Goal: Task Accomplishment & Management: Manage account settings

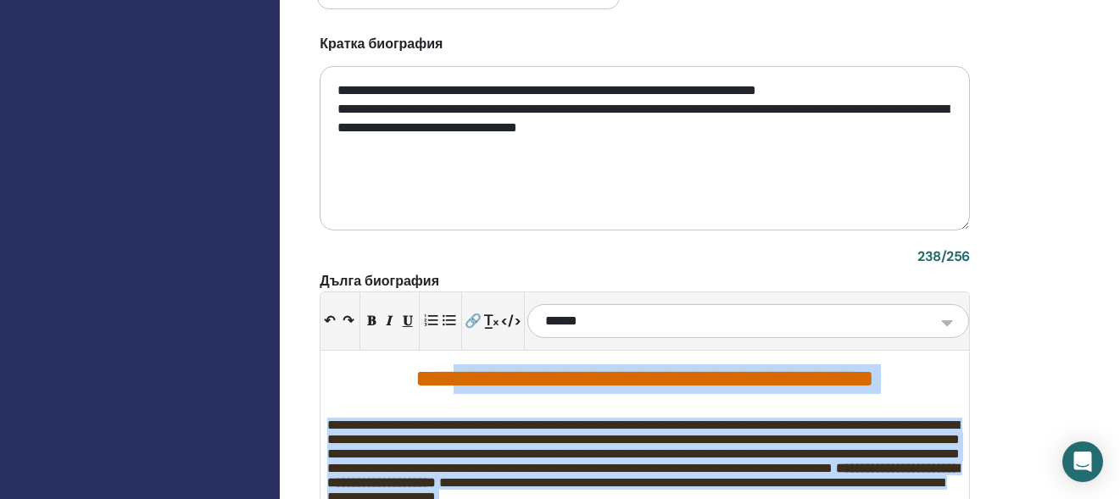
scroll to position [1622, 0]
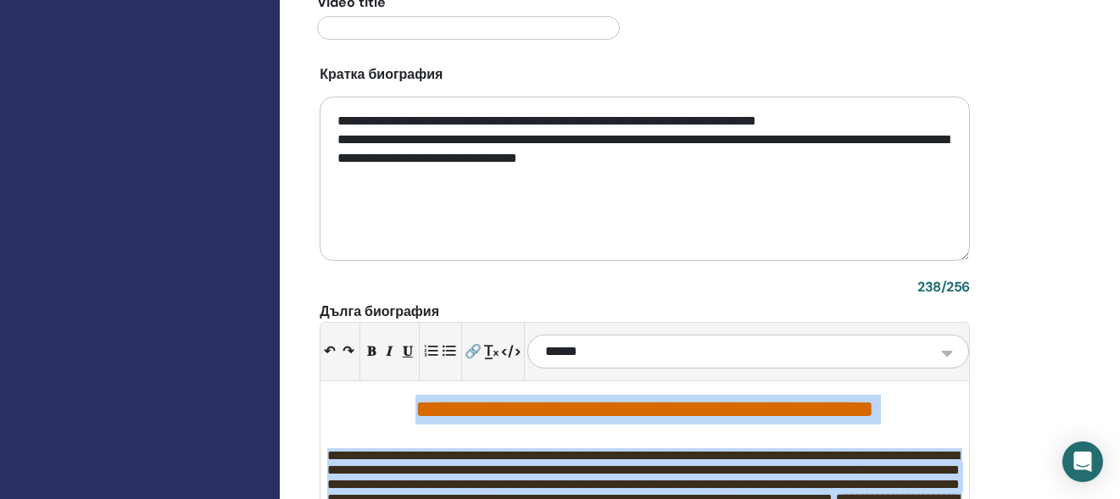
drag, startPoint x: 829, startPoint y: 321, endPoint x: 271, endPoint y: 410, distance: 564.9
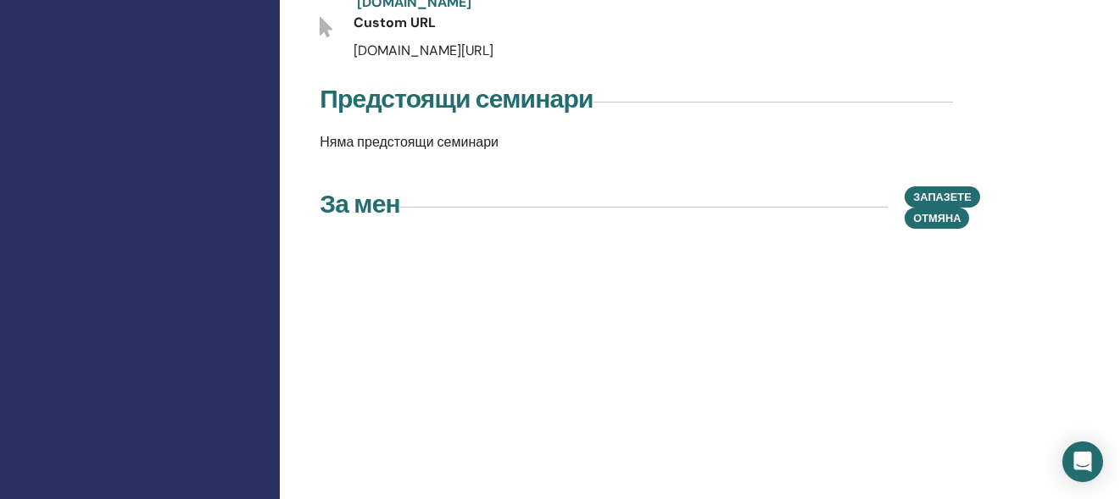
scroll to position [858, 0]
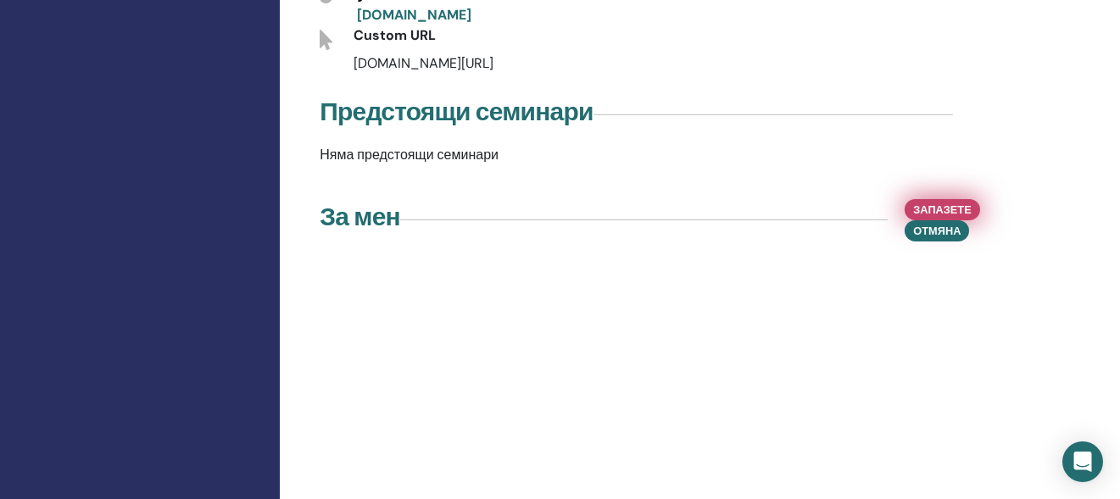
click at [950, 201] on span "Запазете" at bounding box center [942, 210] width 58 height 18
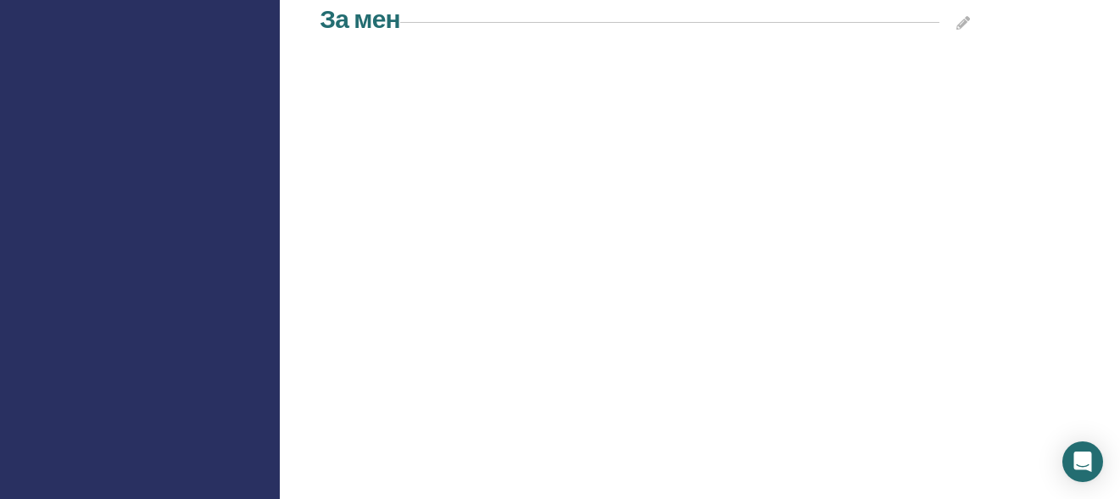
scroll to position [1028, 0]
click at [965, 50] on icon at bounding box center [963, 50] width 14 height 14
click at [966, 48] on icon at bounding box center [963, 50] width 14 height 14
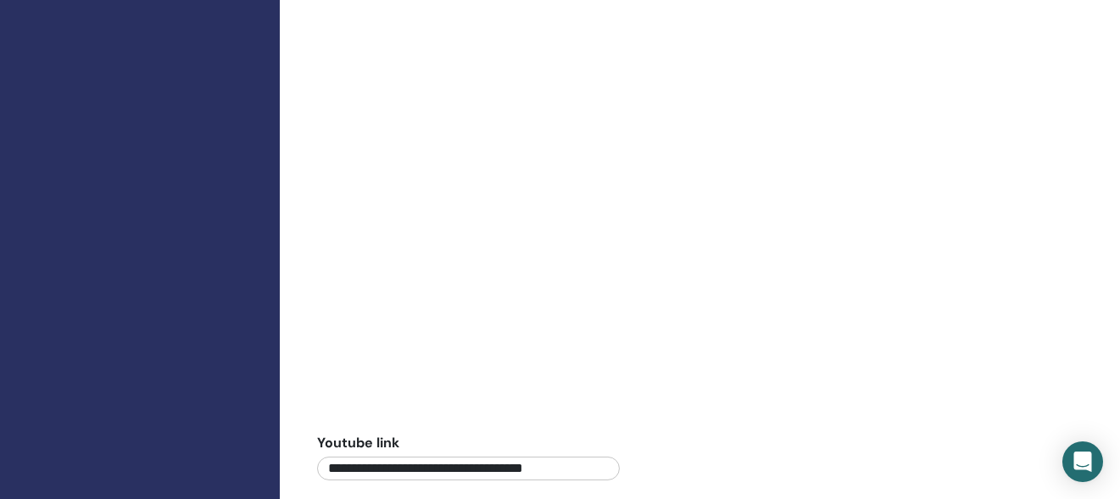
scroll to position [1283, 0]
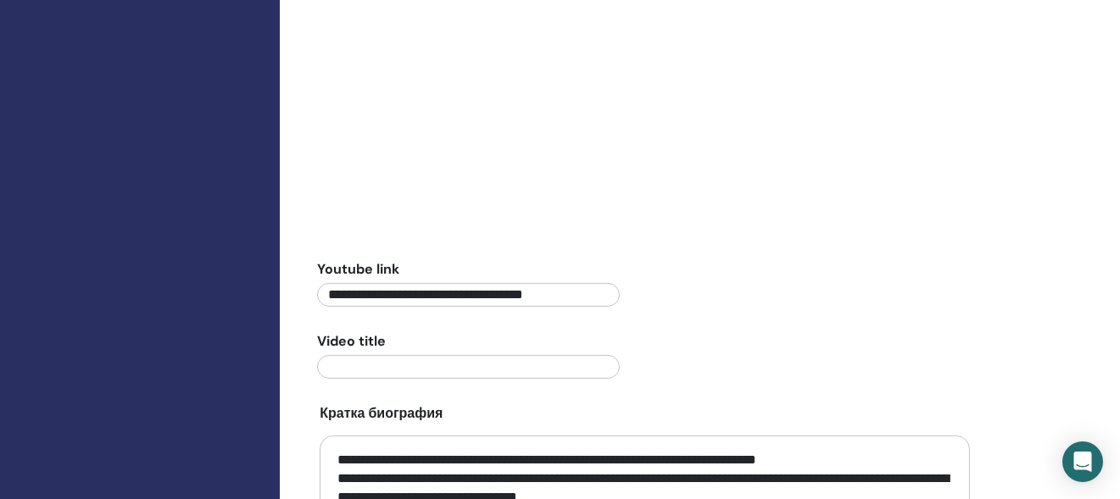
click at [613, 294] on input "**********" at bounding box center [468, 295] width 302 height 24
drag, startPoint x: 613, startPoint y: 294, endPoint x: 227, endPoint y: 258, distance: 387.5
click at [227, 258] on div "У дома Семинари Комуникация Профил Учебни материали : : :" at bounding box center [560, 128] width 1120 height 2715
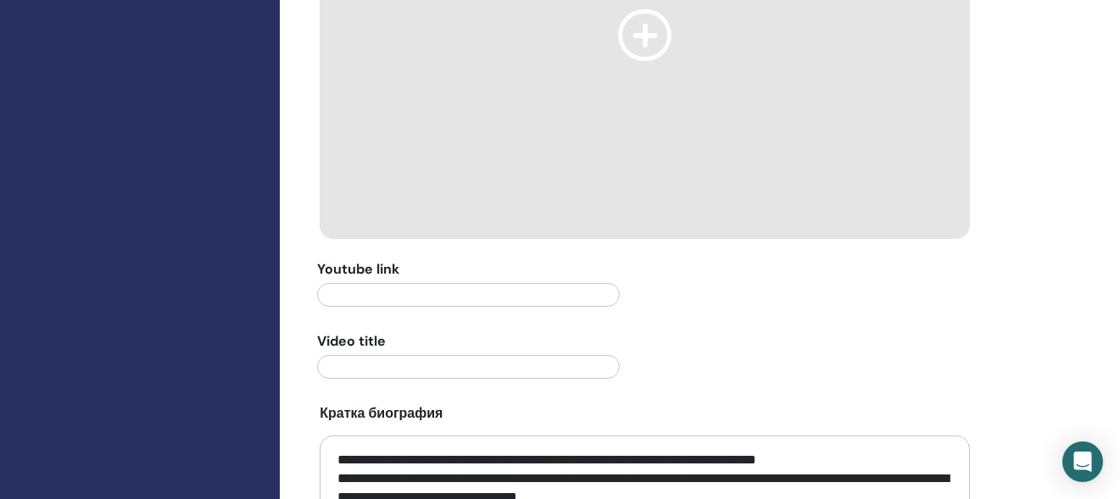
paste input "**********"
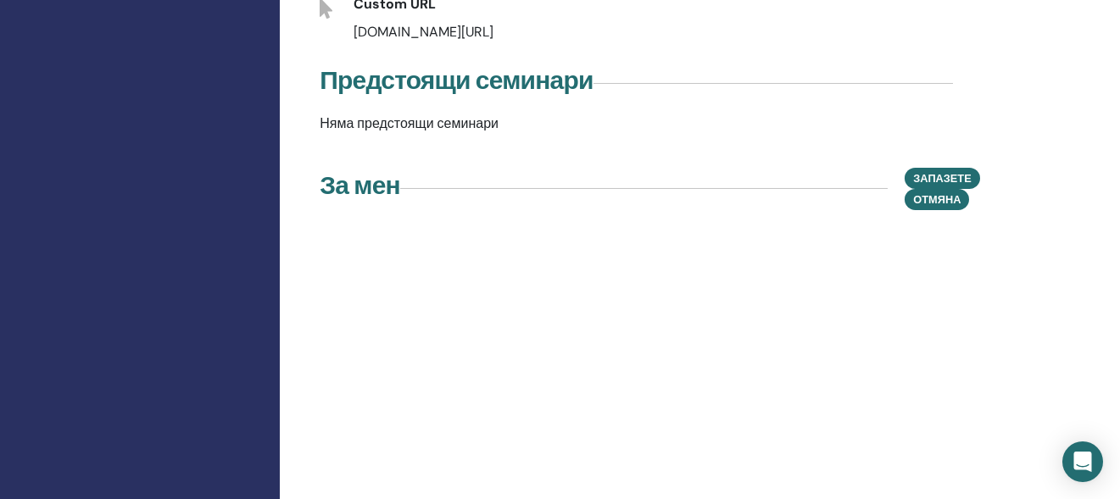
scroll to position [859, 0]
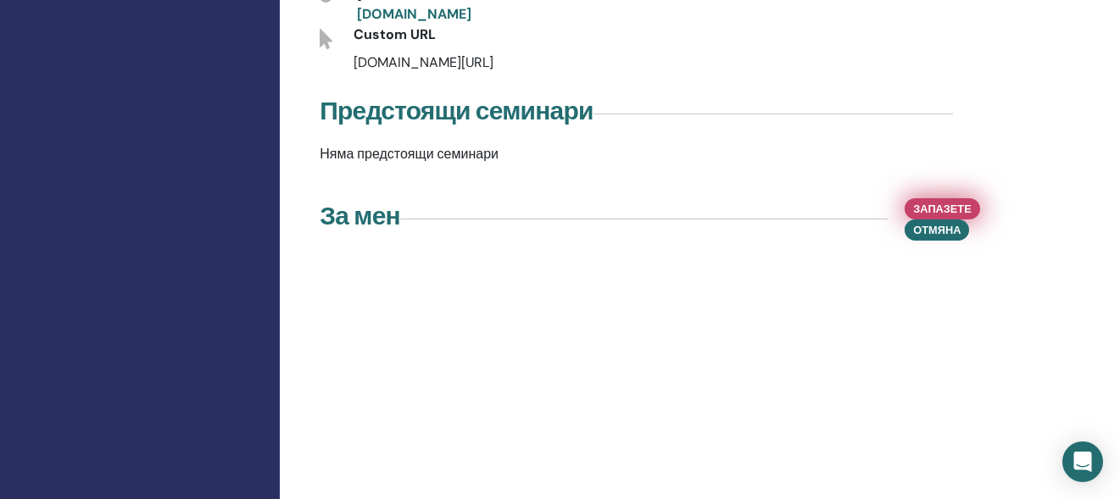
type input "**********"
click at [965, 200] on span "Запазете" at bounding box center [942, 209] width 58 height 18
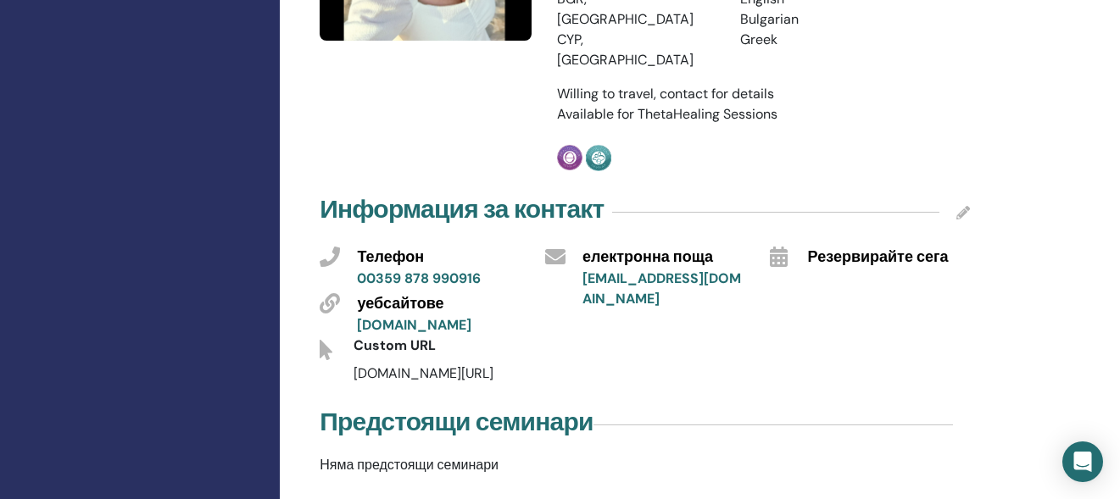
scroll to position [520, 0]
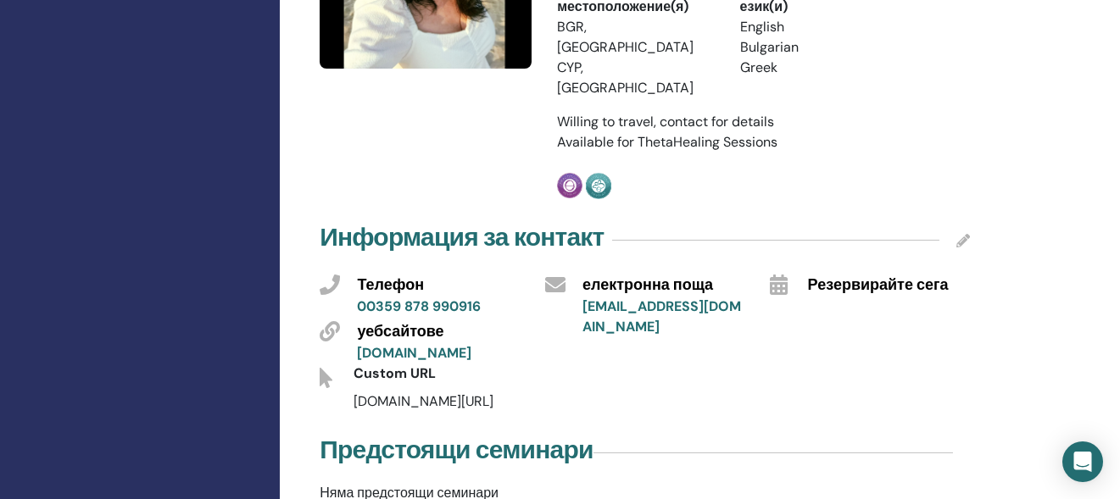
click at [804, 270] on div "Резервирайте сега" at bounding box center [888, 284] width 187 height 28
click at [819, 275] on span "Резервирайте сега" at bounding box center [878, 286] width 141 height 22
click at [961, 234] on icon at bounding box center [963, 241] width 14 height 14
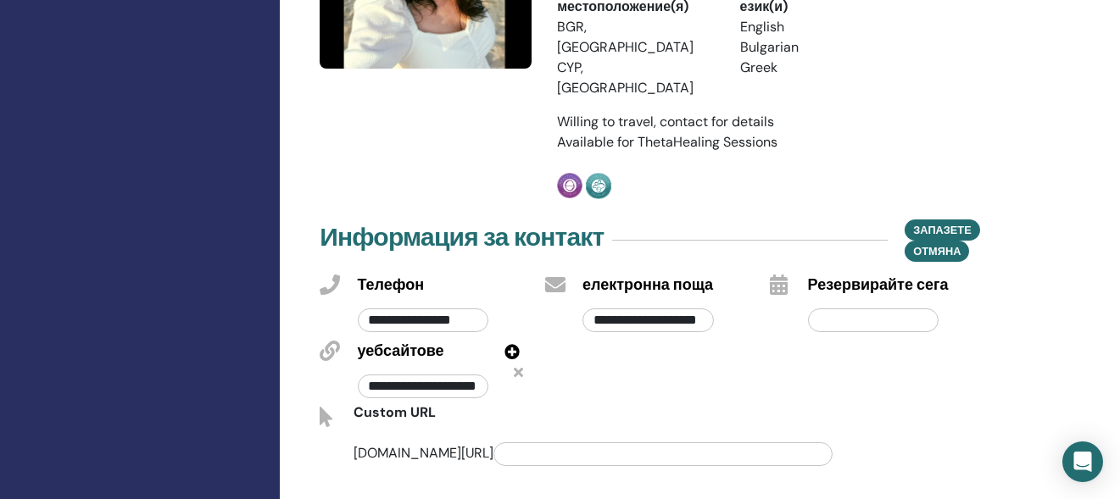
click at [863, 297] on div at bounding box center [873, 317] width 156 height 40
click at [882, 270] on div "Резервирайте сега" at bounding box center [888, 303] width 187 height 66
click at [879, 275] on span "Резервирайте сега" at bounding box center [878, 286] width 141 height 22
click at [845, 309] on input "text" at bounding box center [873, 321] width 131 height 24
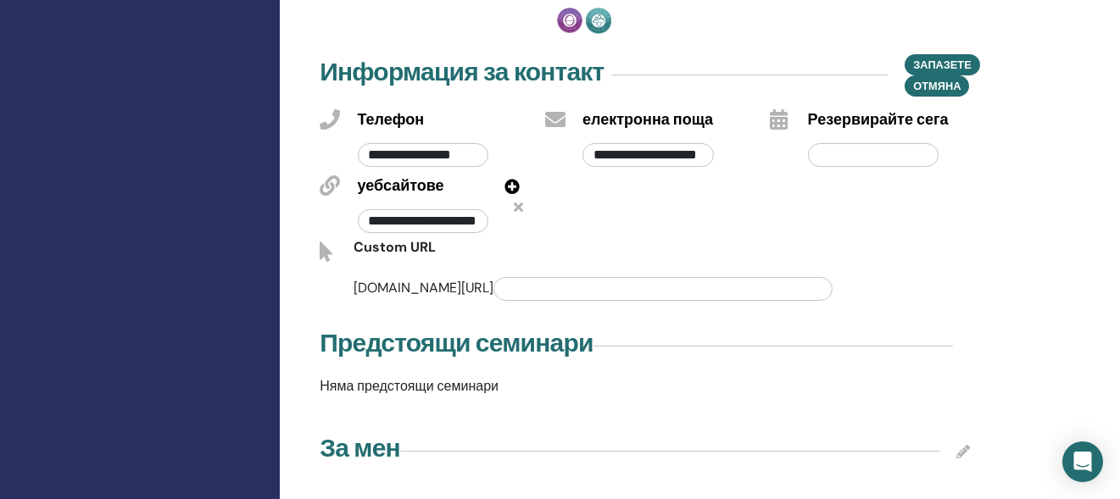
scroll to position [689, 0]
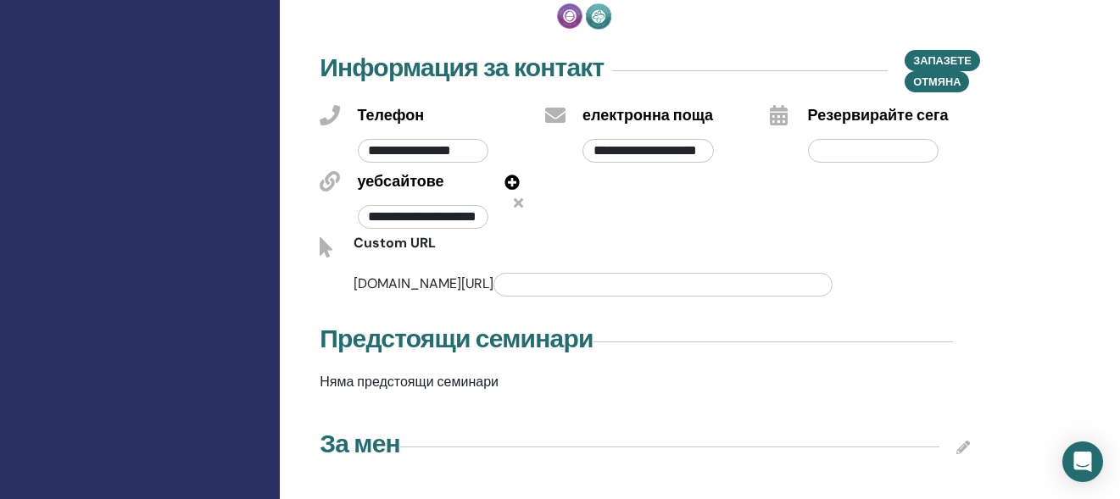
click at [498, 273] on input "text" at bounding box center [662, 285] width 339 height 24
click at [483, 205] on input "**********" at bounding box center [423, 217] width 131 height 24
click at [466, 205] on input "**********" at bounding box center [423, 217] width 131 height 24
click at [478, 205] on input "**********" at bounding box center [423, 217] width 131 height 24
click at [514, 175] on icon at bounding box center [511, 182] width 15 height 15
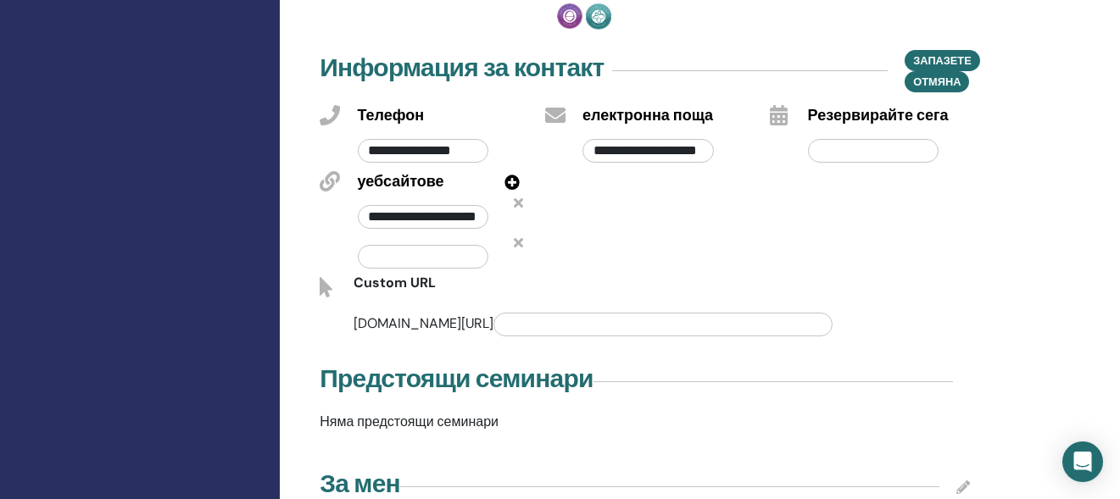
click at [460, 245] on input "text" at bounding box center [423, 257] width 131 height 24
drag, startPoint x: 362, startPoint y: 198, endPoint x: 181, endPoint y: 170, distance: 183.6
click at [516, 235] on icon at bounding box center [518, 242] width 9 height 14
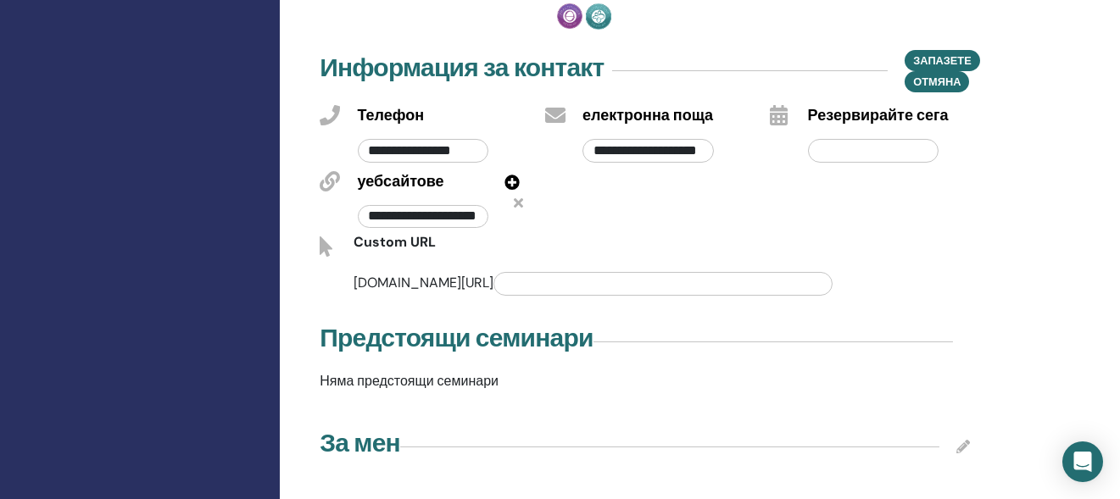
scroll to position [0, 44]
drag, startPoint x: 366, startPoint y: 197, endPoint x: 761, endPoint y: 224, distance: 396.0
click at [761, 224] on div "**********" at bounding box center [645, 200] width 676 height 199
paste input "**********"
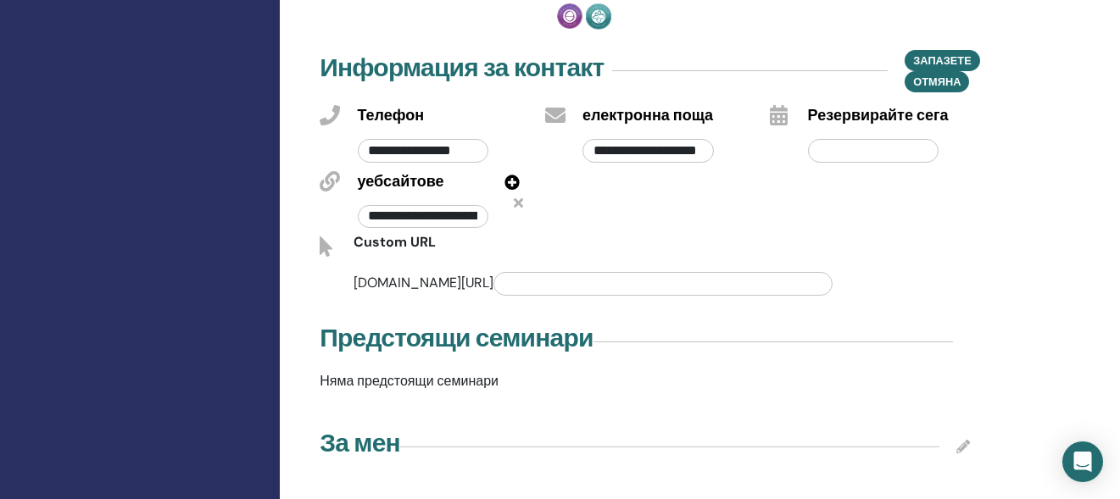
scroll to position [0, 351]
type input "**********"
click at [944, 52] on span "Запазете" at bounding box center [942, 61] width 58 height 18
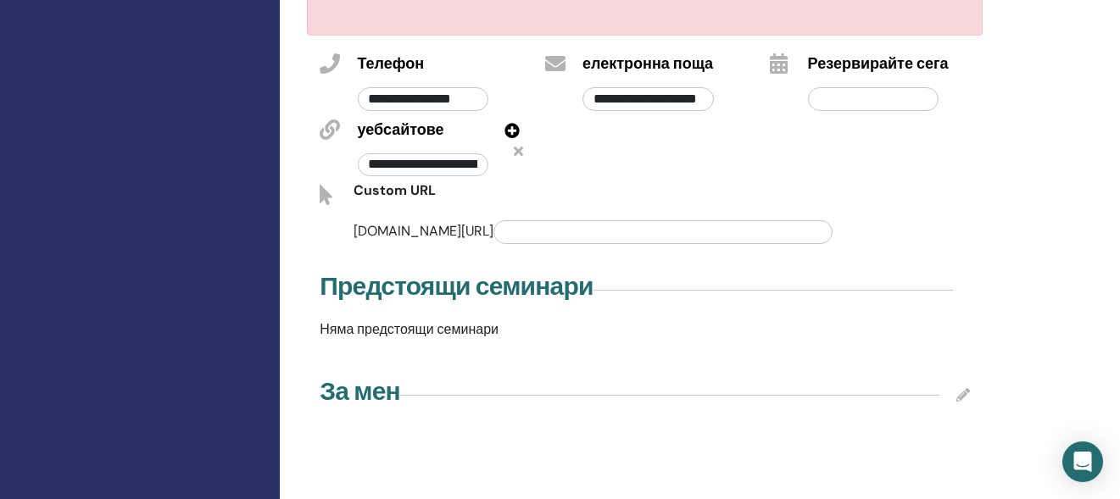
scroll to position [859, 0]
click at [523, 220] on input "text" at bounding box center [662, 232] width 339 height 24
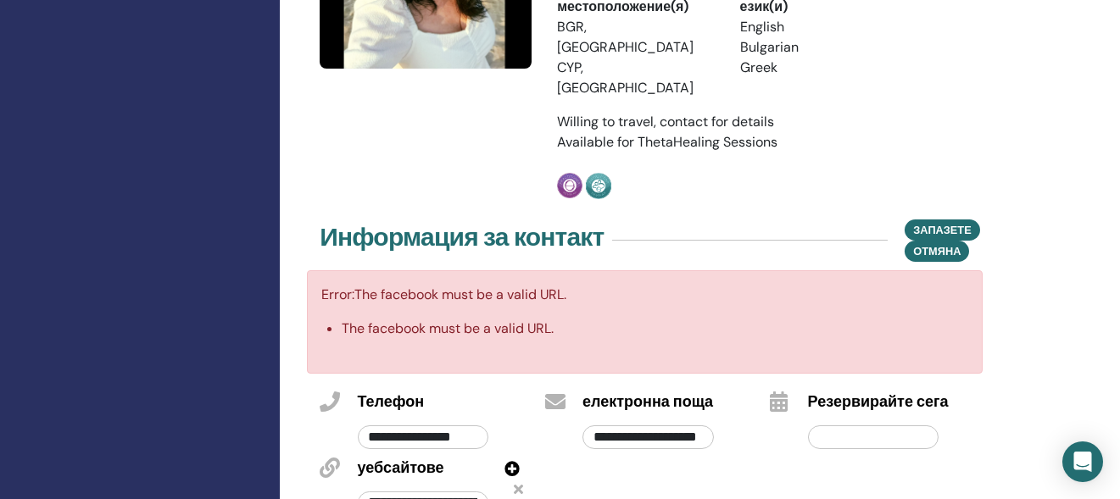
scroll to position [605, 0]
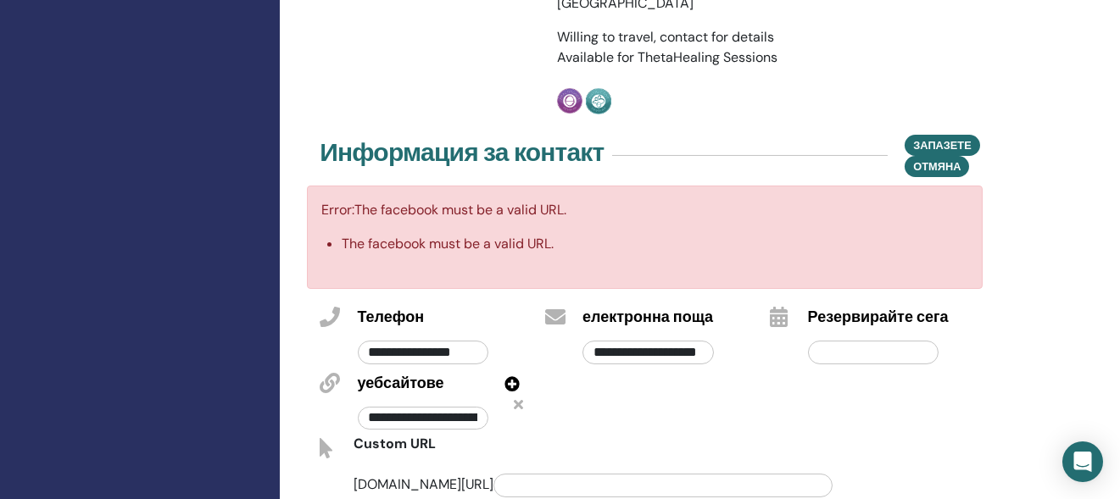
click at [518, 398] on icon at bounding box center [518, 405] width 9 height 14
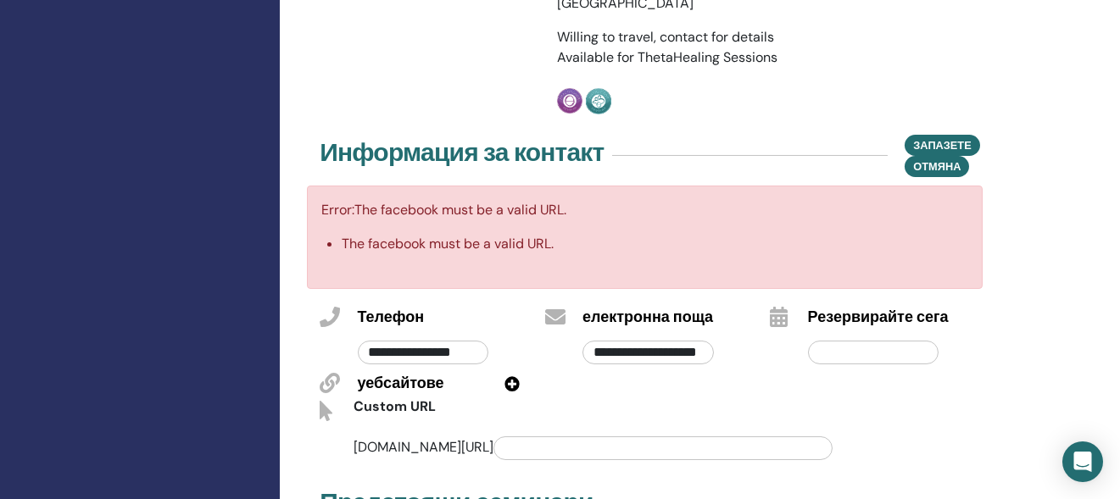
click at [510, 376] on icon at bounding box center [511, 383] width 15 height 15
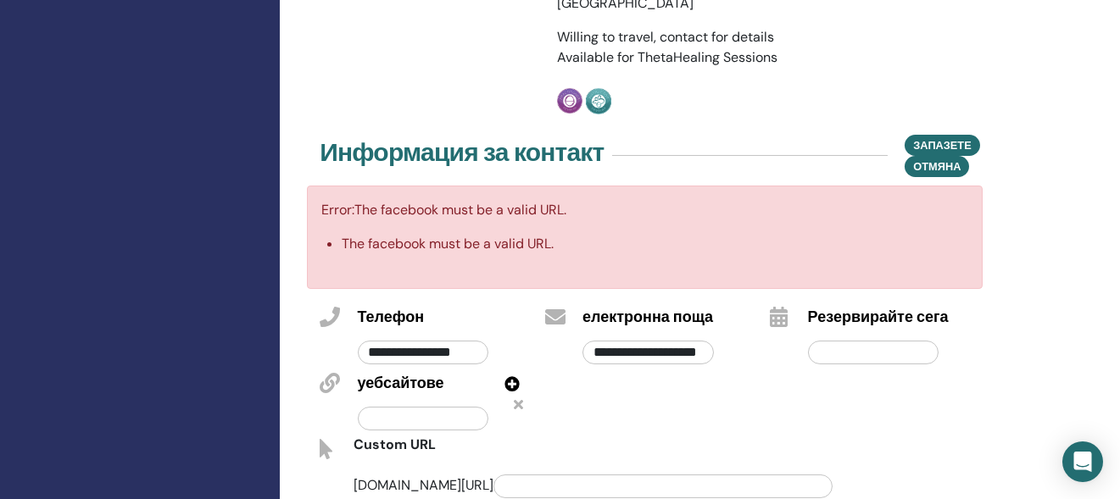
click at [444, 407] on input "text" at bounding box center [423, 419] width 131 height 24
paste input "**********"
click at [932, 137] on span "Запазете" at bounding box center [942, 146] width 58 height 18
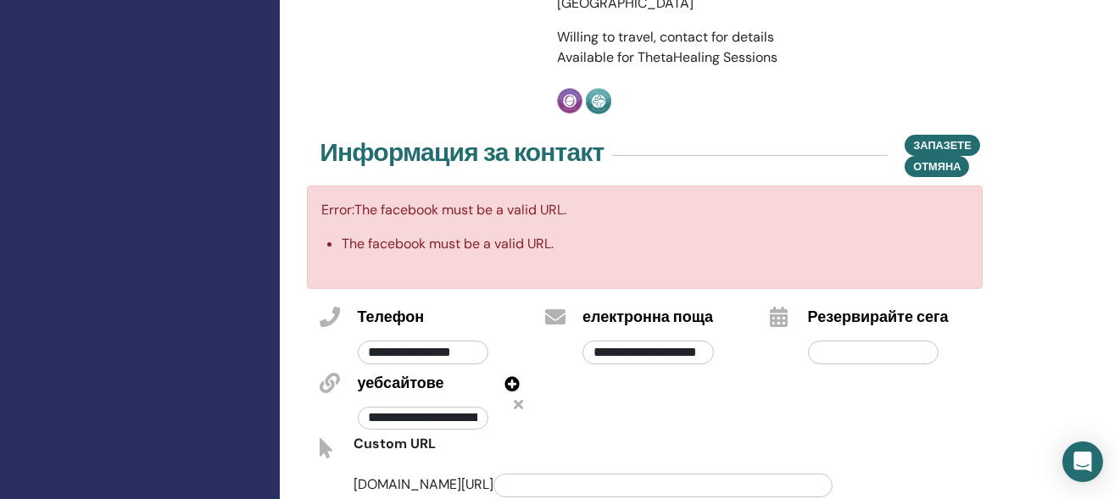
click at [415, 407] on input "**********" at bounding box center [423, 418] width 131 height 23
type input "**********"
click at [953, 137] on span "Запазете" at bounding box center [942, 146] width 58 height 18
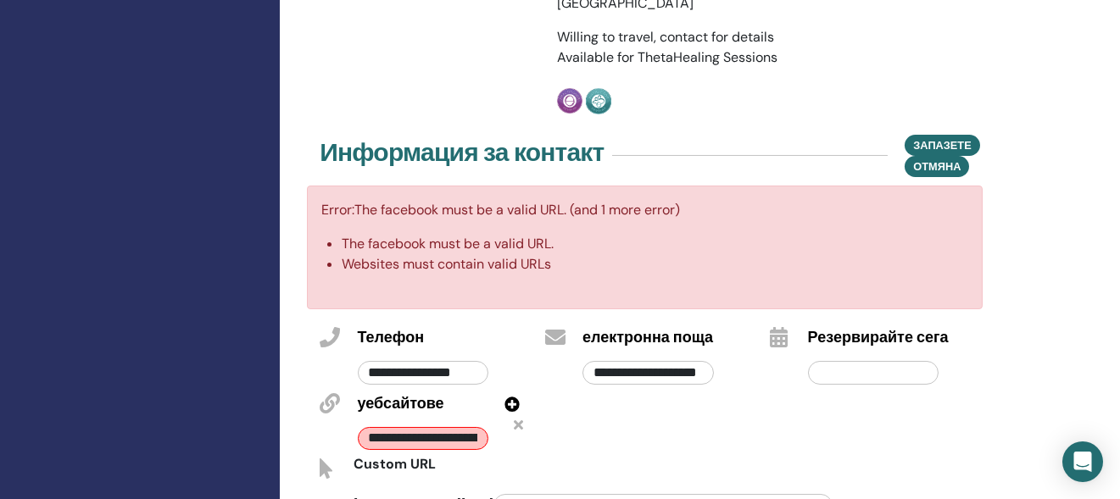
click at [521, 418] on icon at bounding box center [518, 425] width 9 height 14
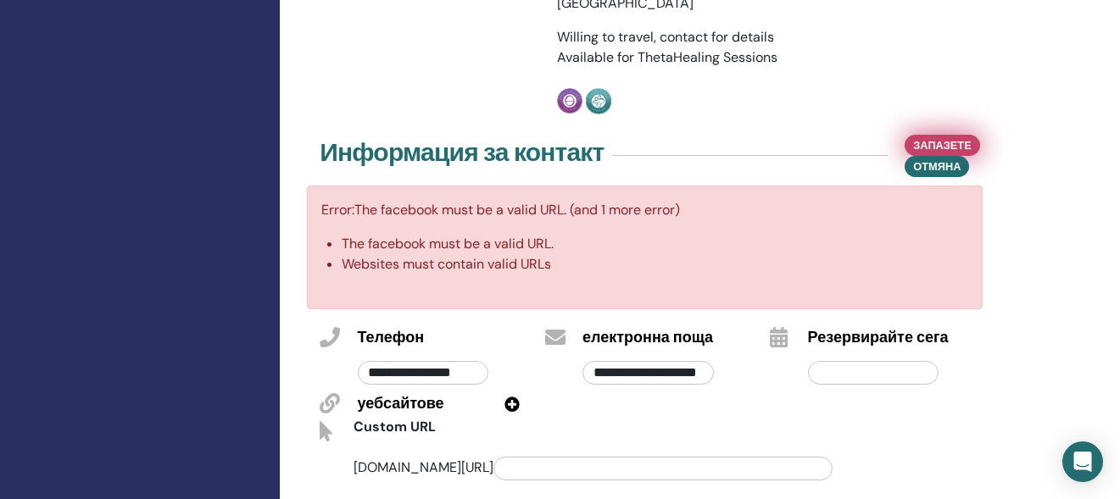
click at [974, 135] on button "Запазете" at bounding box center [942, 145] width 75 height 21
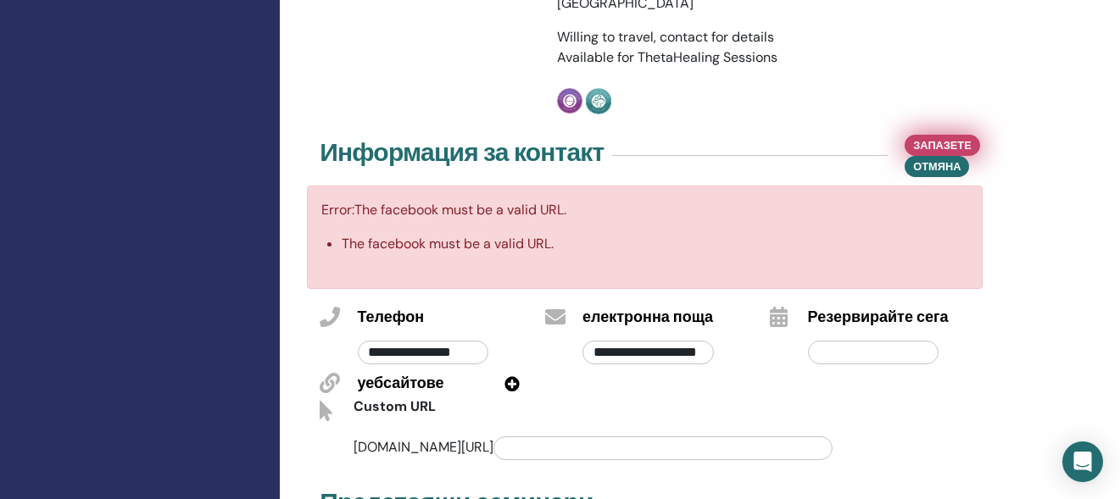
click at [972, 135] on button "Запазете" at bounding box center [942, 145] width 75 height 21
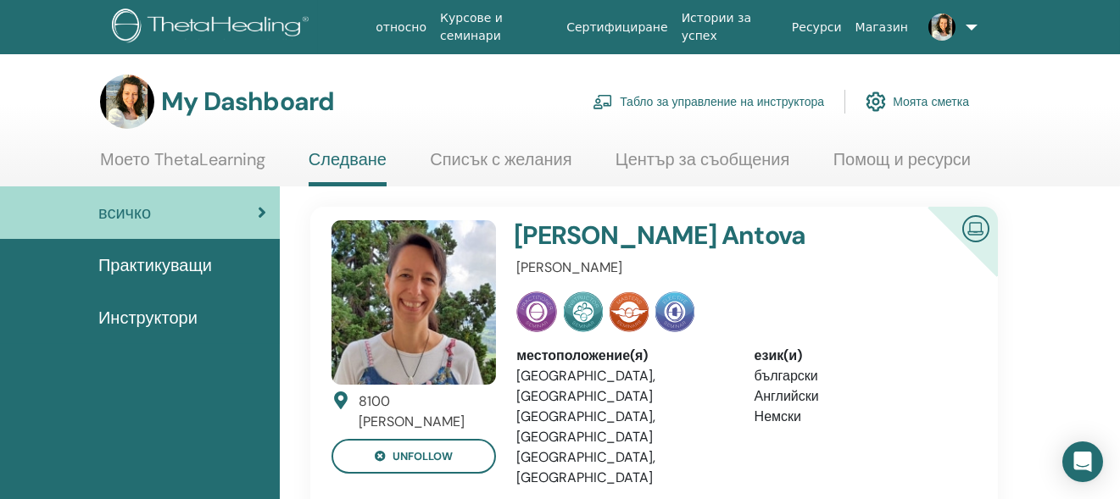
click at [156, 167] on link "Моето ThetaLearning" at bounding box center [182, 165] width 165 height 33
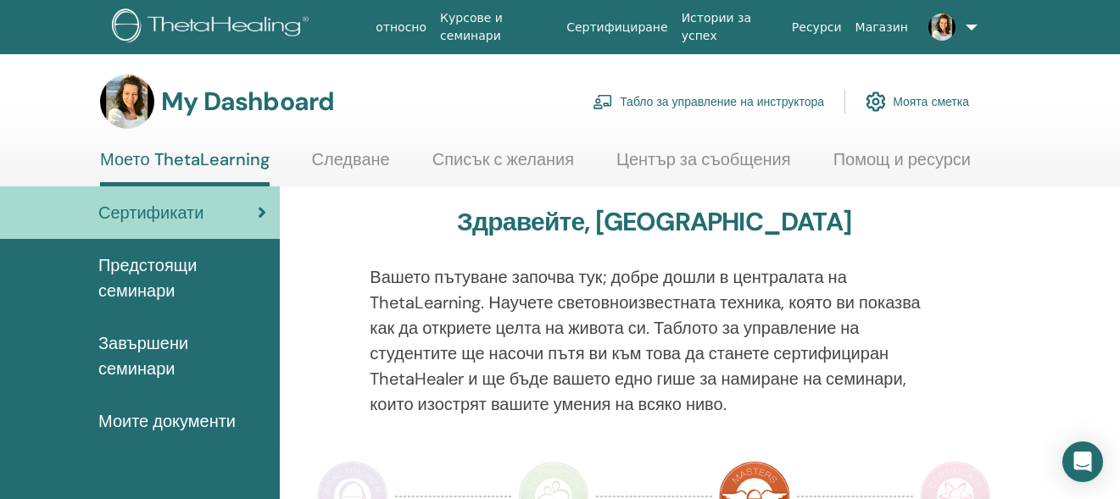
click at [739, 94] on link "Табло за управление на инструктора" at bounding box center [708, 101] width 231 height 37
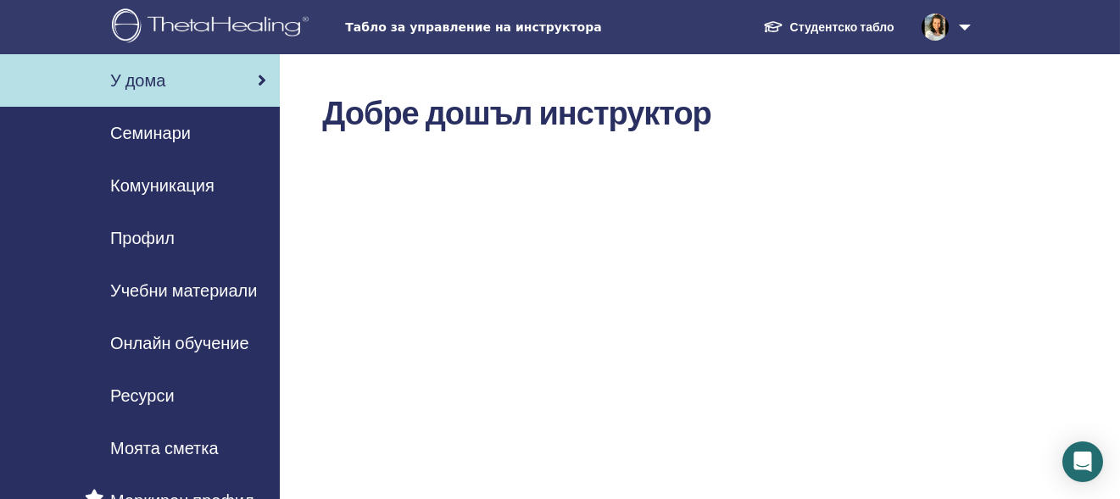
click at [931, 36] on img at bounding box center [935, 27] width 27 height 27
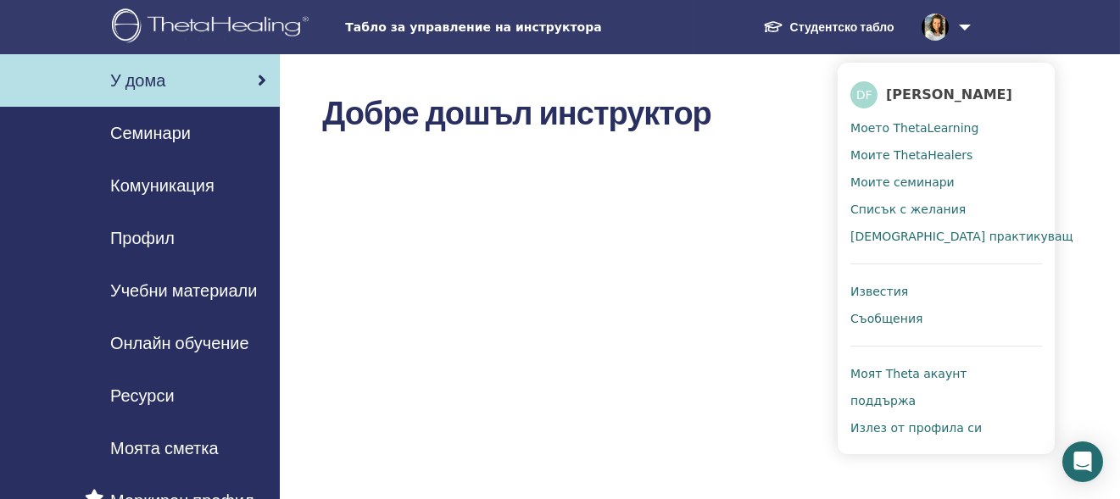
click at [933, 379] on span "Моят Theta акаунт" at bounding box center [908, 373] width 116 height 15
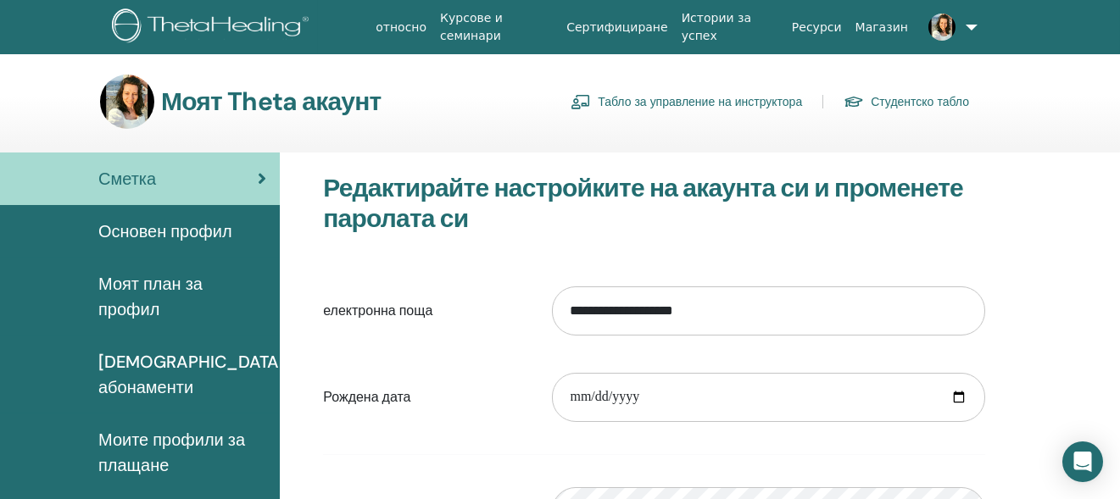
click at [186, 228] on span "Основен профил" at bounding box center [165, 231] width 134 height 25
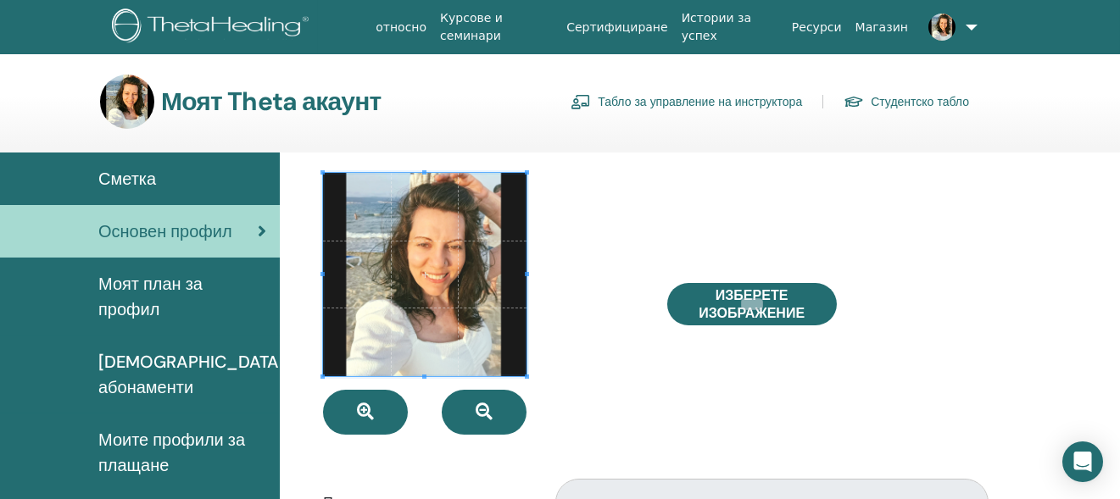
click at [958, 25] on link at bounding box center [946, 27] width 63 height 54
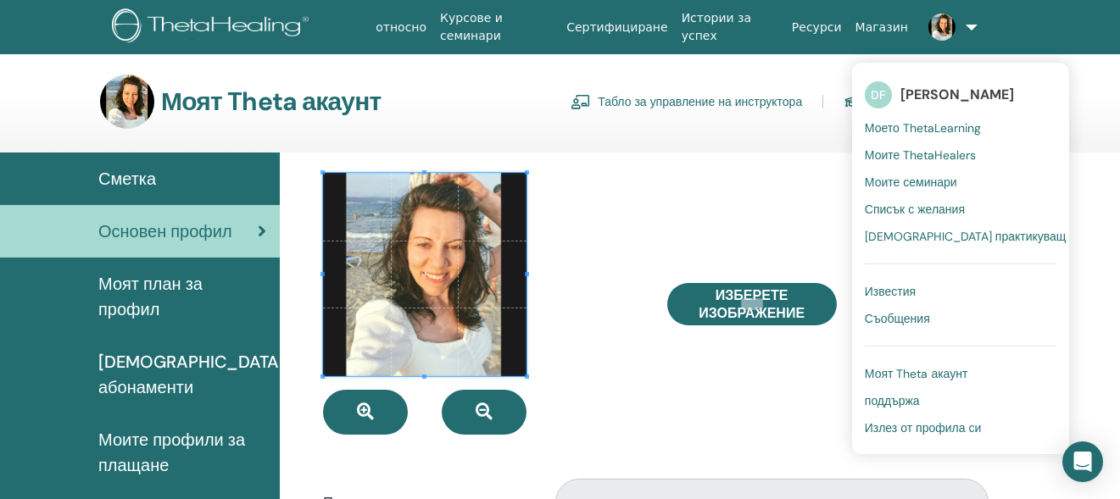
click at [958, 25] on link at bounding box center [946, 27] width 63 height 54
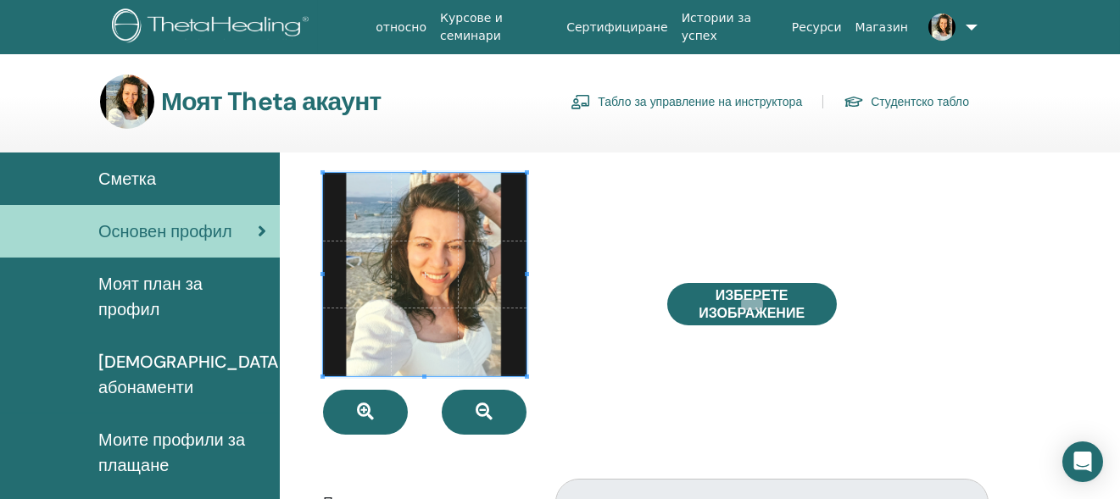
click at [430, 24] on link "относно" at bounding box center [401, 27] width 64 height 31
click at [538, 25] on link "Курсове и семинари" at bounding box center [496, 27] width 126 height 49
click at [659, 35] on link "Сертифициране" at bounding box center [617, 27] width 114 height 31
click at [194, 366] on span "Моите абонаменти" at bounding box center [191, 374] width 187 height 51
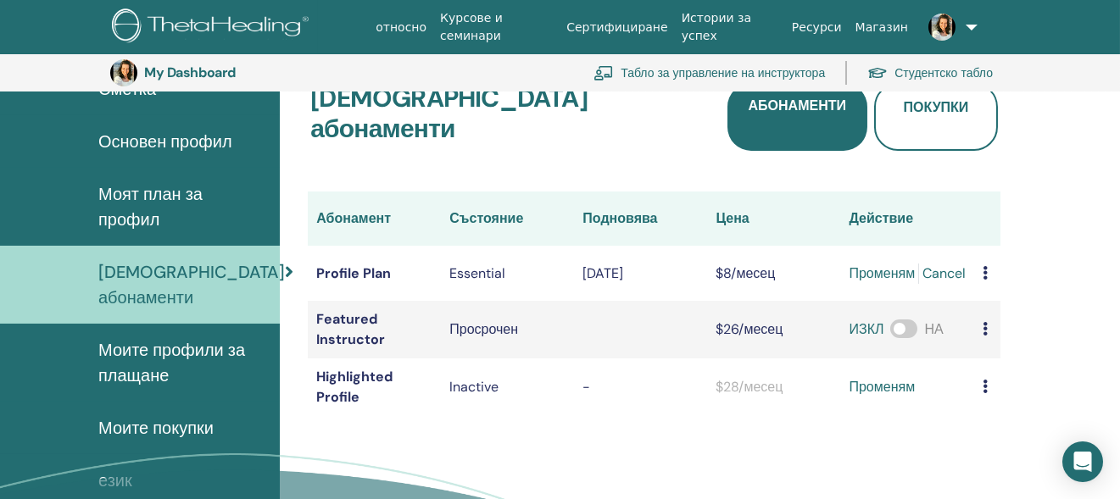
scroll to position [122, 0]
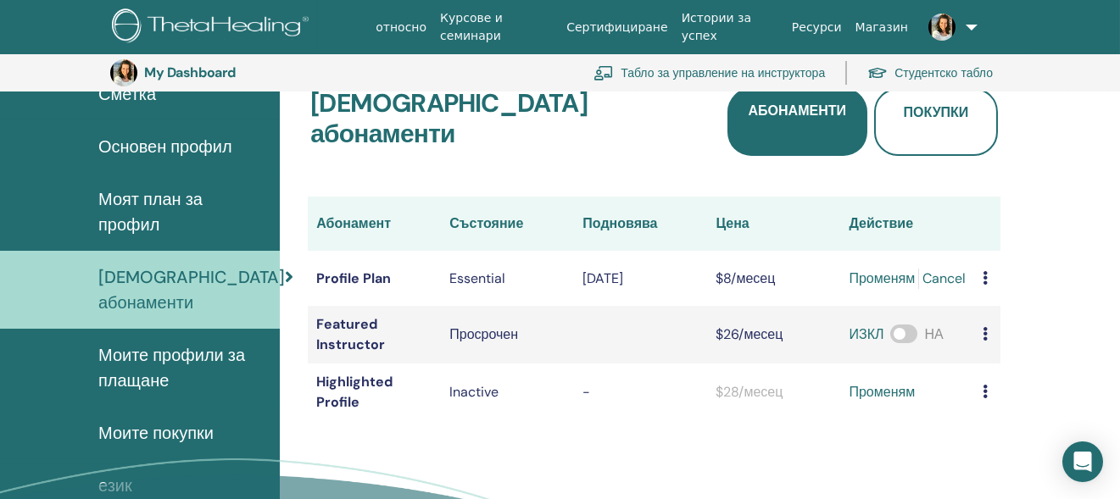
click at [990, 315] on td at bounding box center [987, 335] width 26 height 58
click at [984, 327] on icon at bounding box center [985, 334] width 5 height 14
click at [911, 325] on span at bounding box center [903, 334] width 27 height 19
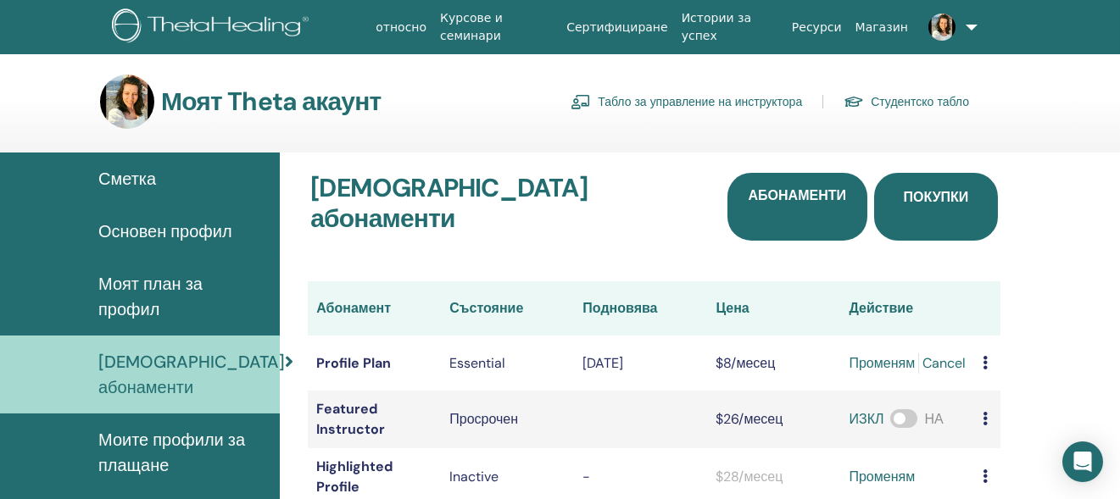
click at [936, 188] on span "Покупки" at bounding box center [936, 207] width 65 height 38
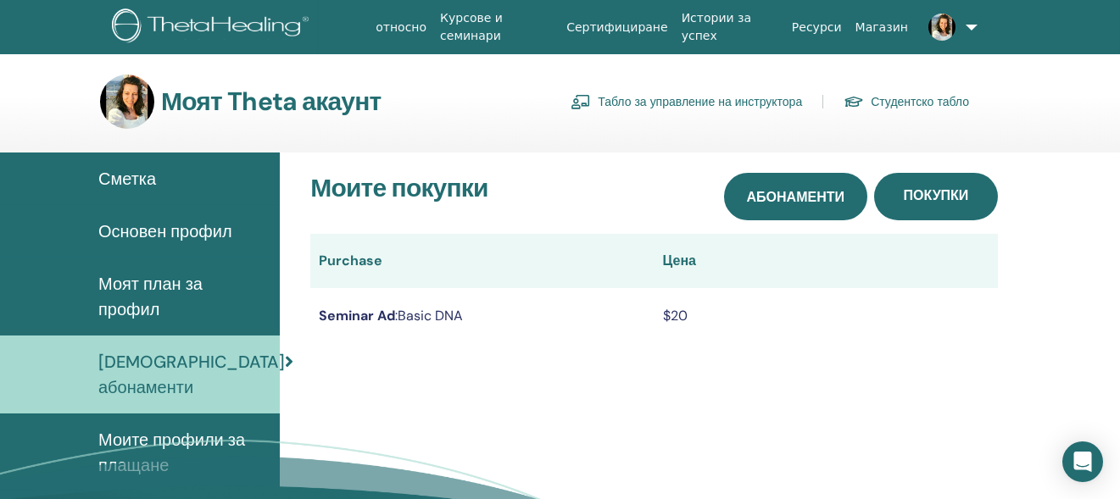
click at [823, 191] on span "Абонаменти" at bounding box center [796, 197] width 98 height 18
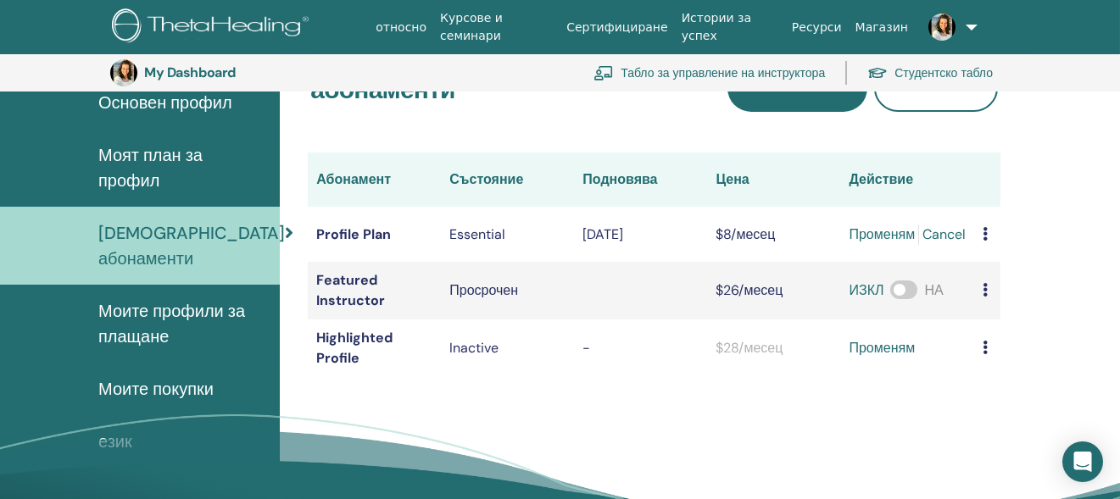
scroll to position [207, 0]
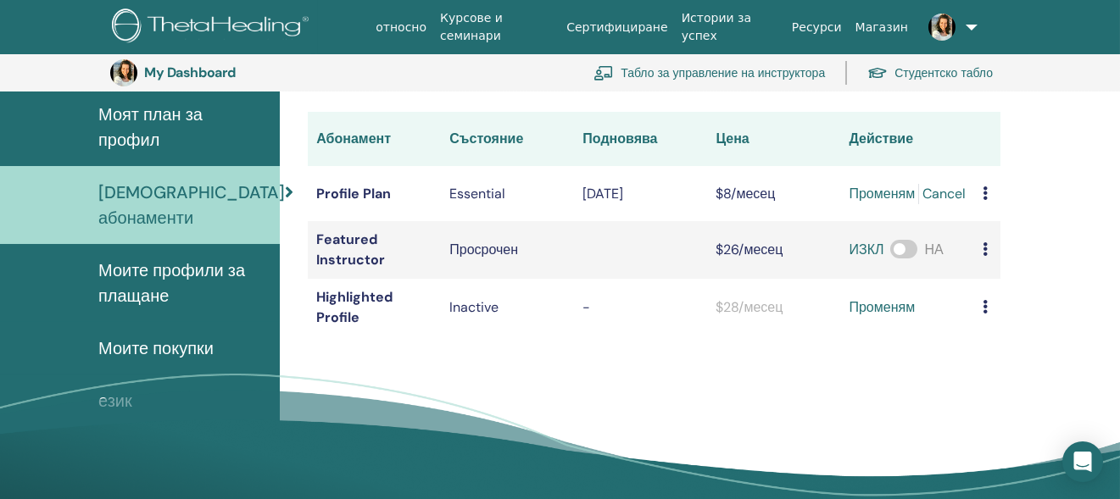
click at [174, 262] on span "Моите профили за плащане" at bounding box center [182, 283] width 168 height 51
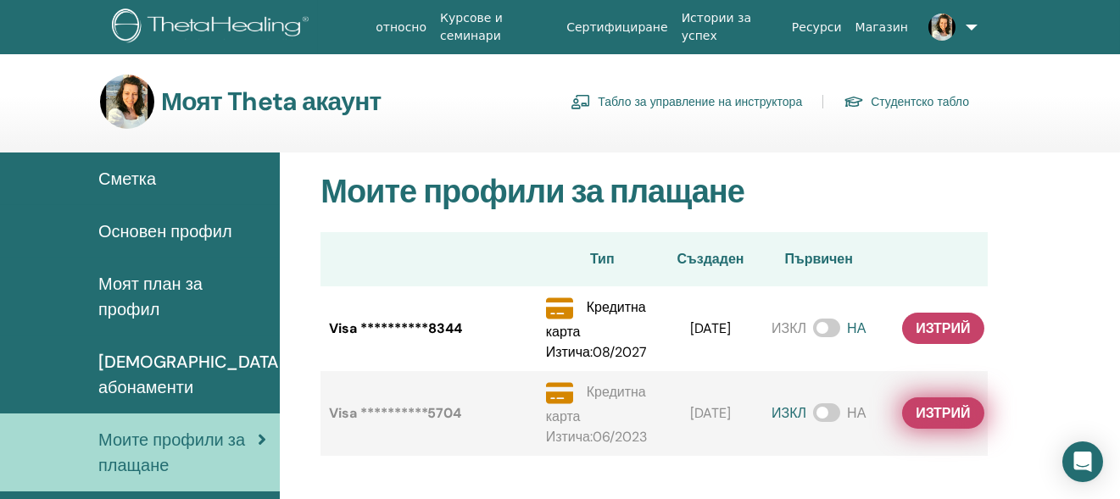
click at [938, 422] on span "Изтрий" at bounding box center [943, 413] width 54 height 18
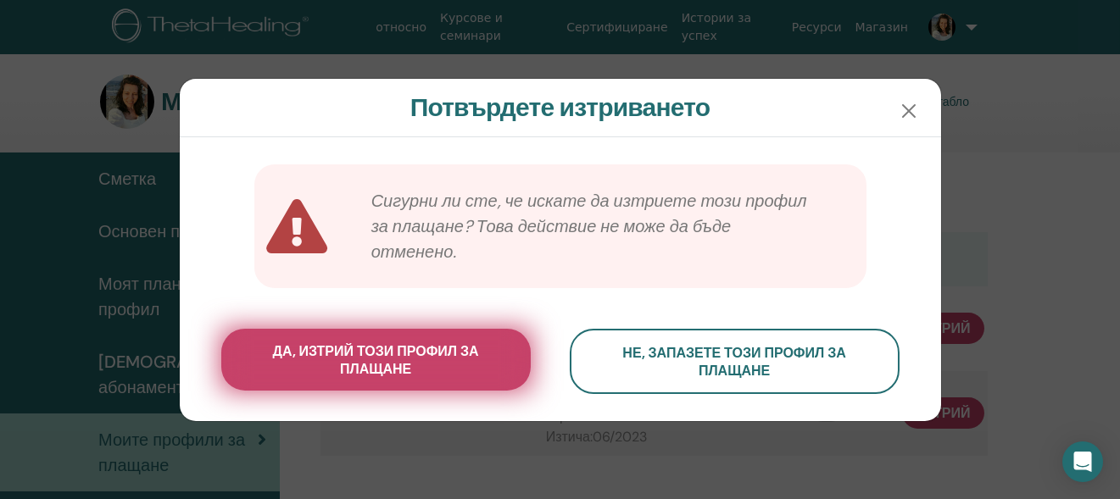
click at [438, 376] on span "да, изтрий този профил за плащане" at bounding box center [375, 361] width 267 height 36
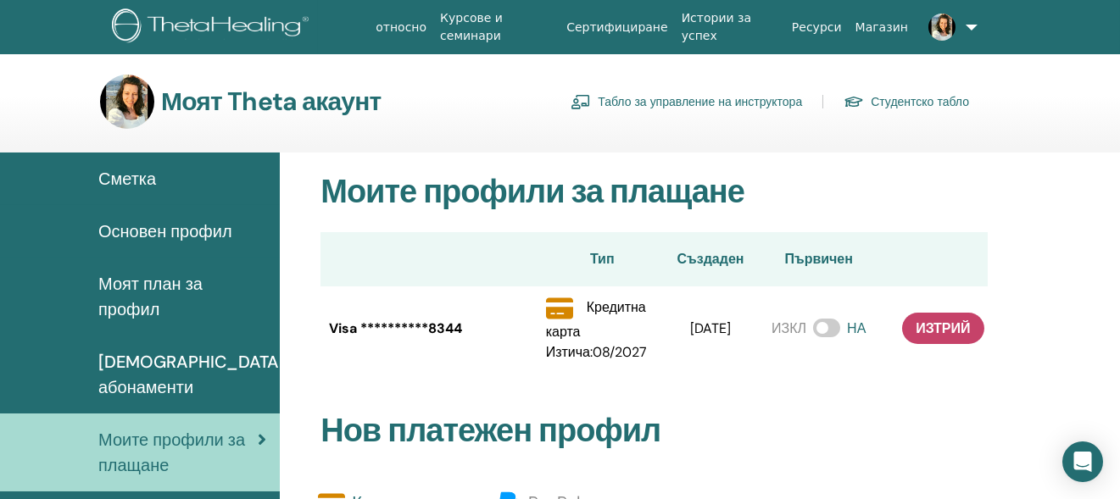
click at [130, 181] on span "Сметка" at bounding box center [127, 178] width 58 height 25
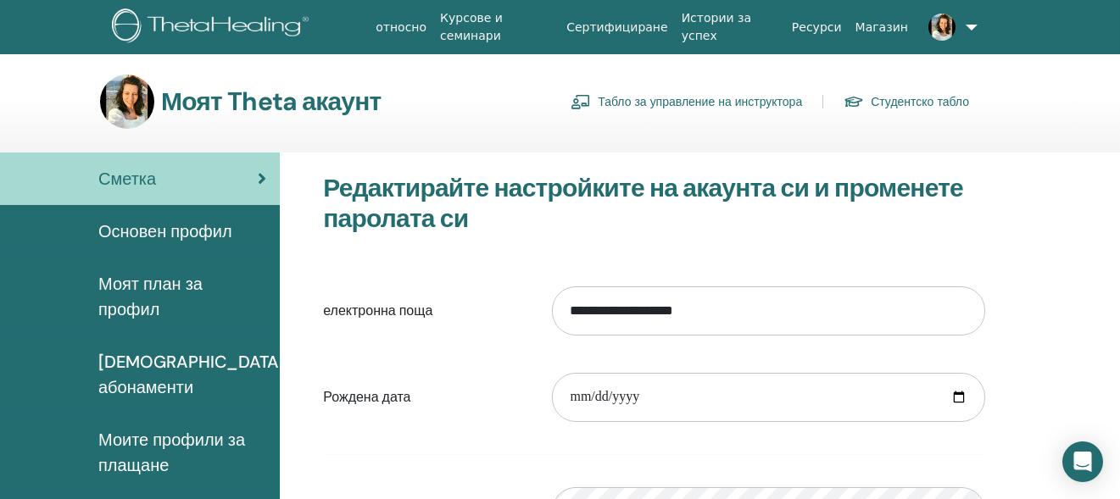
click at [919, 103] on link "Студентско табло" at bounding box center [906, 101] width 125 height 27
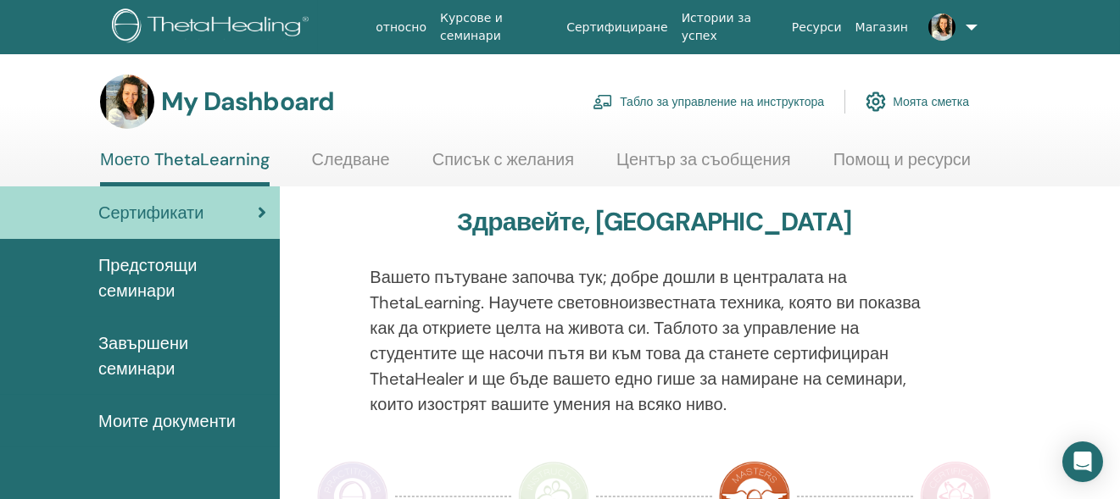
click at [164, 288] on span "Предстоящи семинари" at bounding box center [182, 278] width 168 height 51
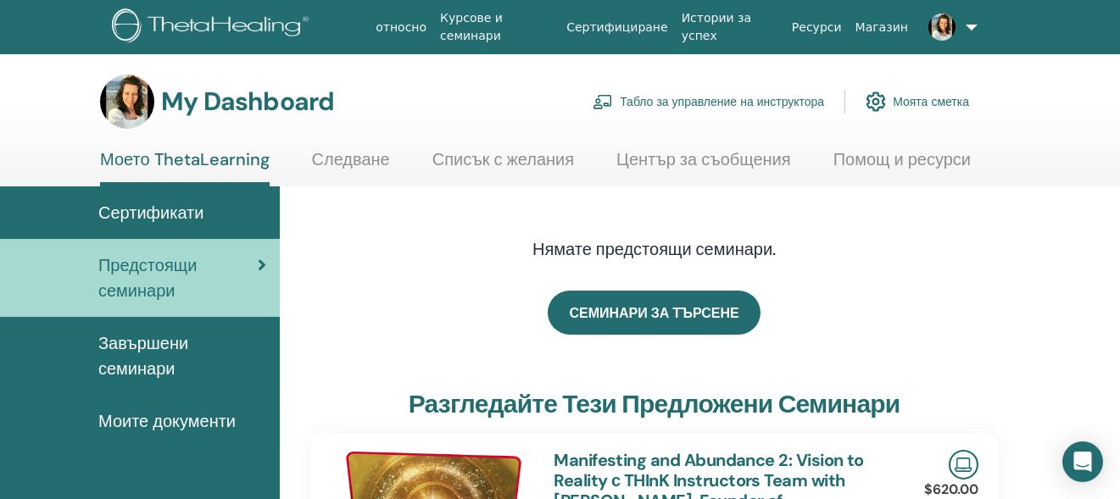
click at [957, 23] on link at bounding box center [946, 27] width 63 height 54
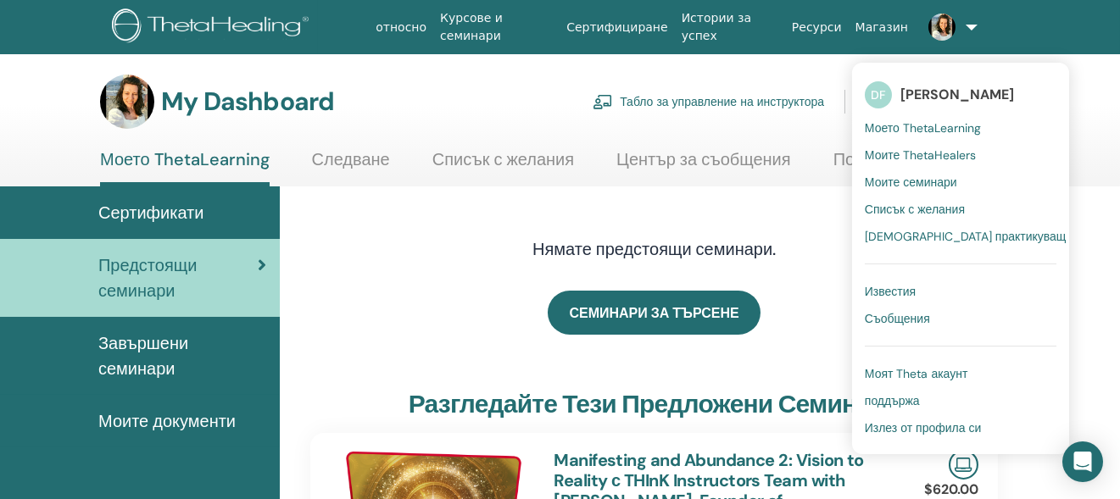
click at [746, 94] on link "Табло за управление на инструктора" at bounding box center [708, 101] width 231 height 37
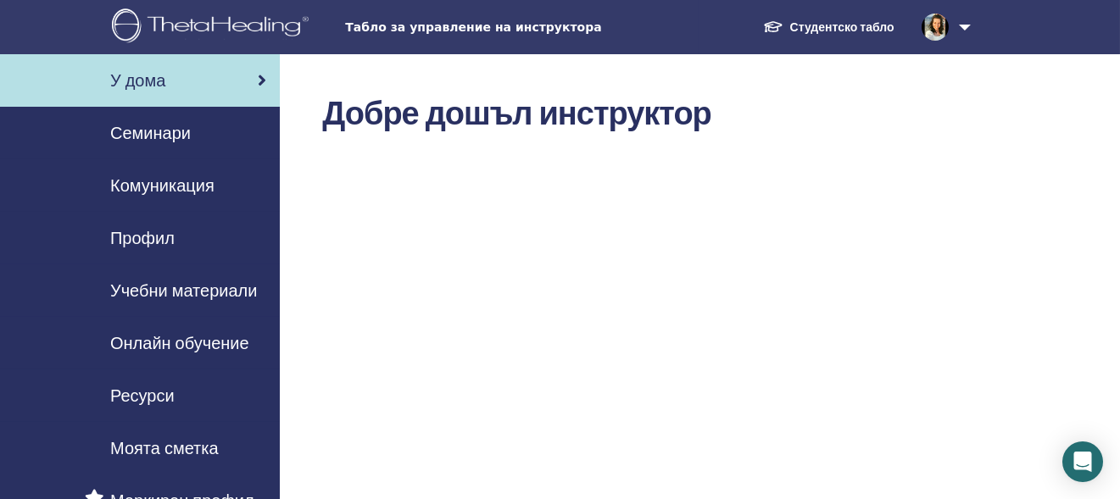
click at [186, 136] on span "Семинари" at bounding box center [150, 132] width 81 height 25
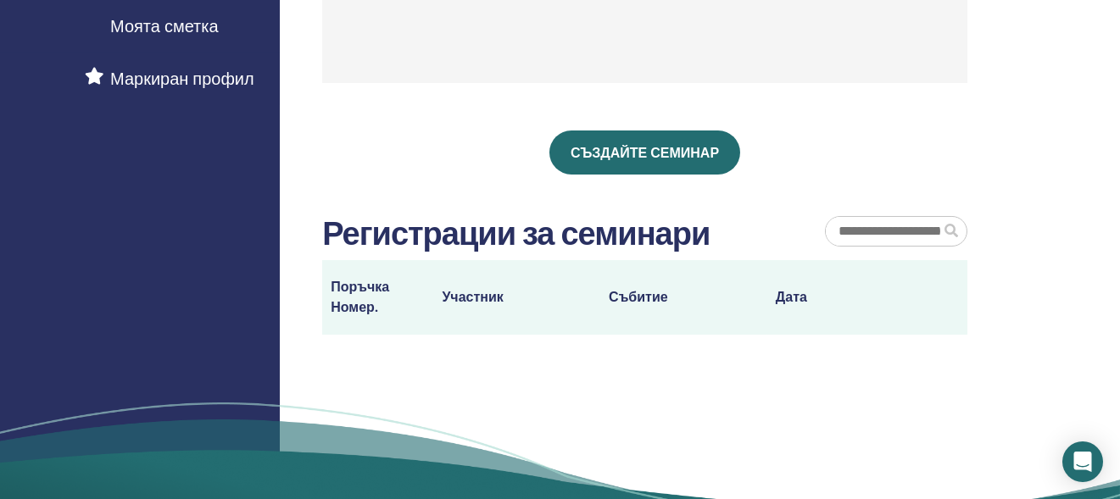
scroll to position [424, 0]
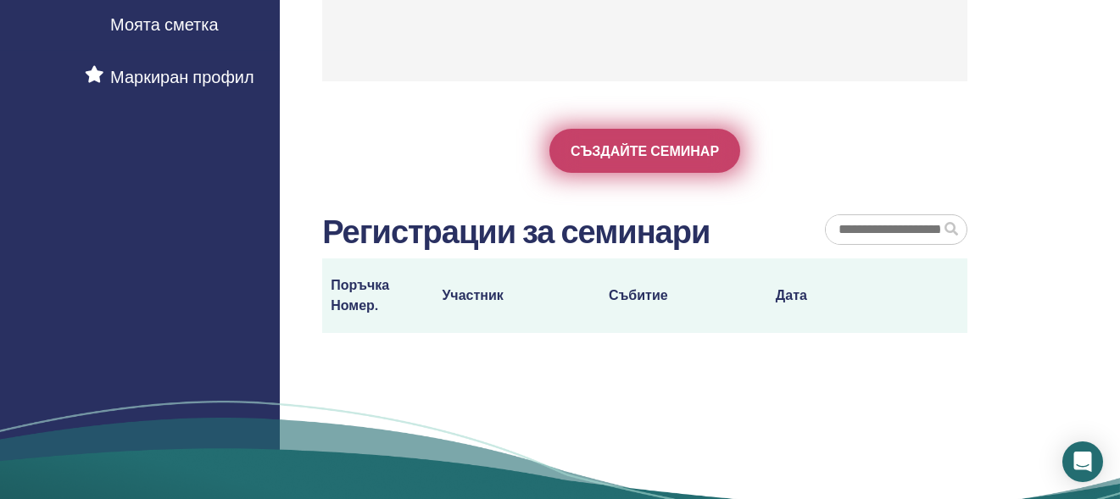
click at [666, 157] on span "Създайте семинар" at bounding box center [645, 151] width 148 height 18
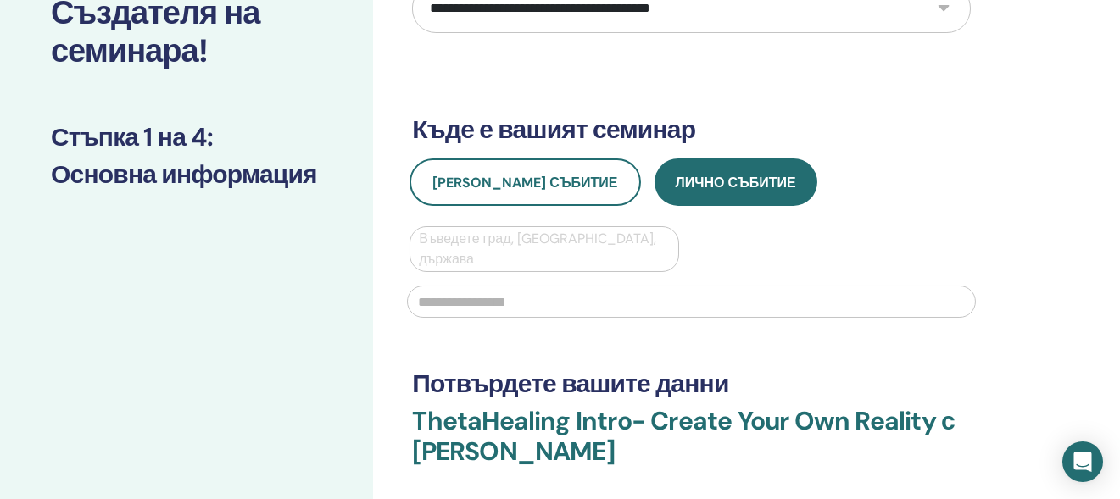
scroll to position [170, 0]
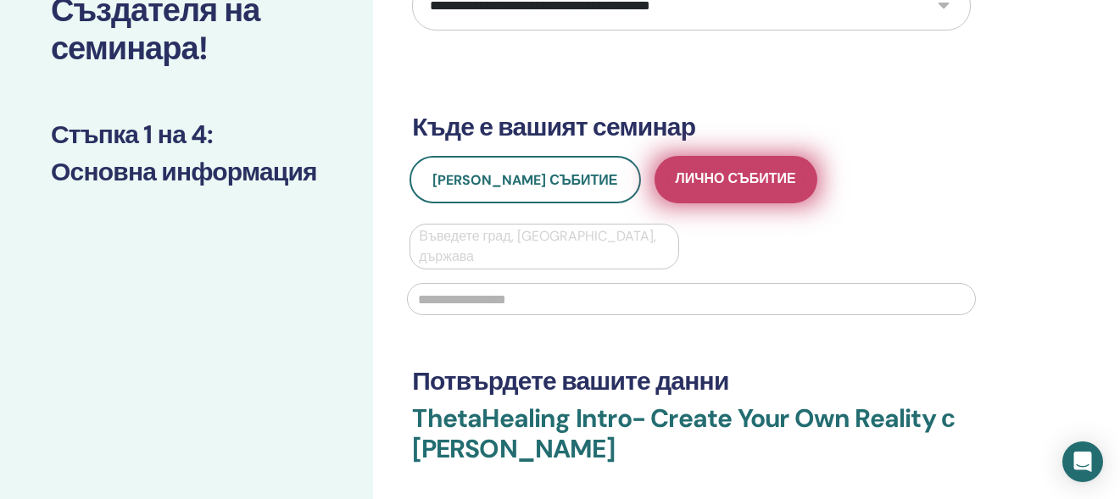
click at [677, 191] on button "Лично събитие" at bounding box center [736, 179] width 163 height 47
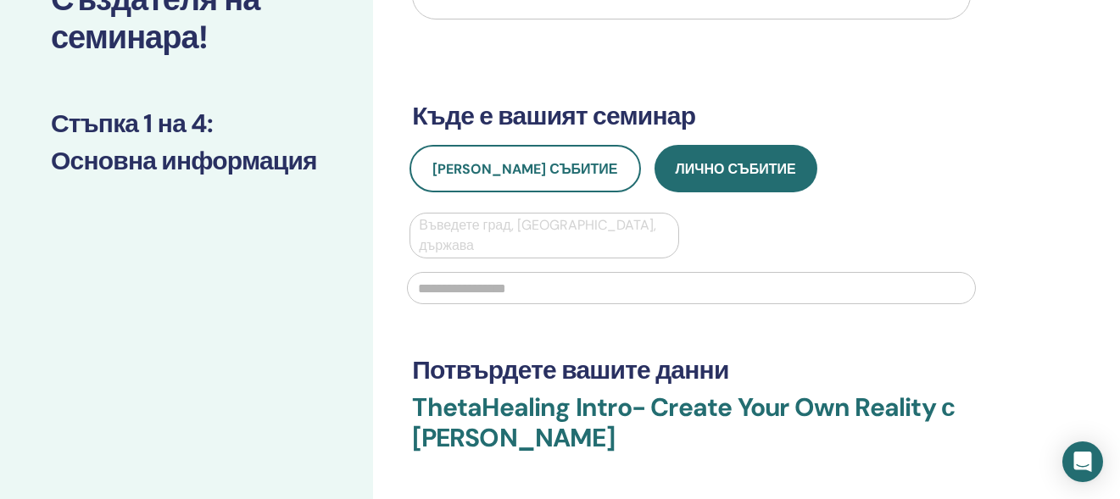
scroll to position [85, 0]
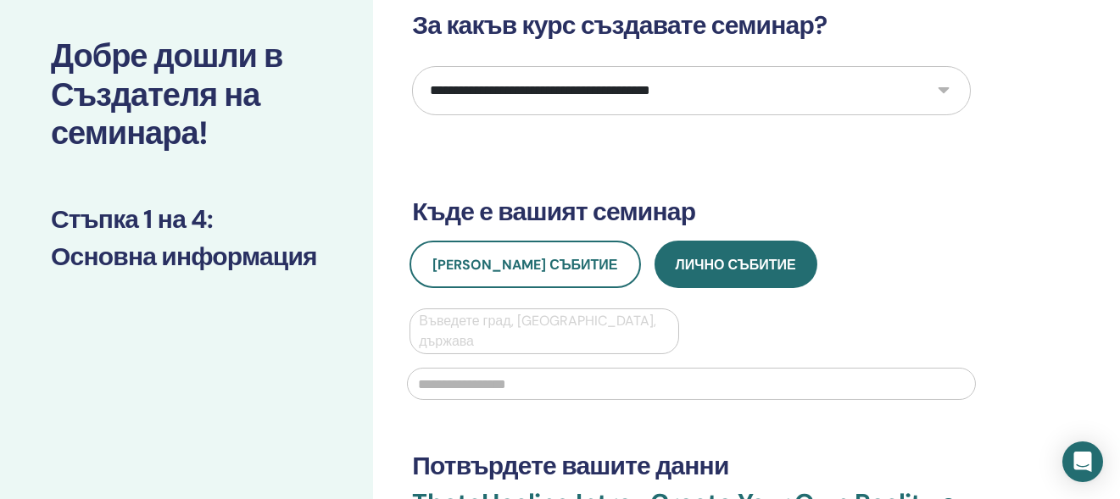
click at [817, 91] on select "**********" at bounding box center [691, 90] width 559 height 49
select select "*"
click at [412, 66] on select "**********" at bounding box center [691, 90] width 559 height 49
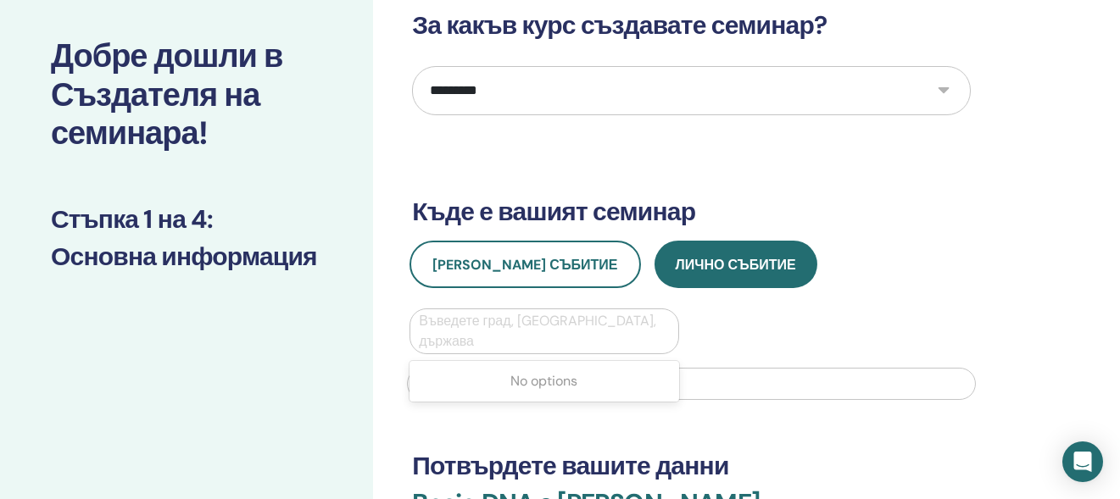
click at [513, 325] on div at bounding box center [544, 332] width 250 height 24
type input "*"
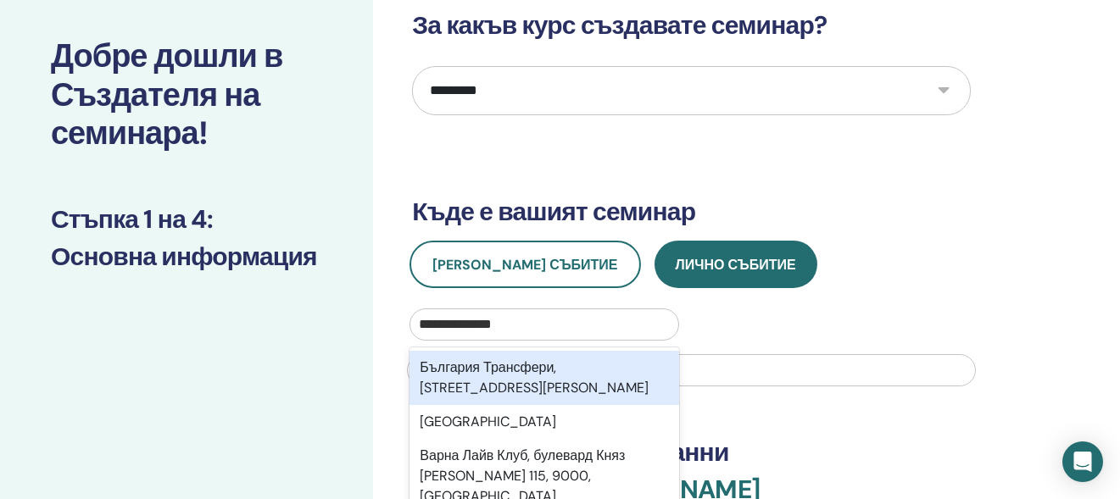
type input "**********"
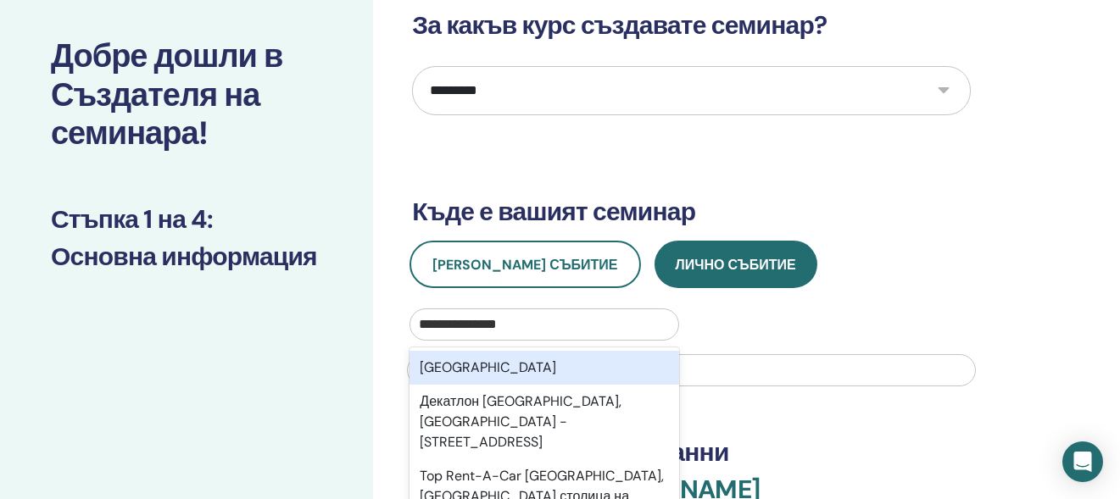
click at [467, 370] on div "Варна" at bounding box center [544, 368] width 269 height 34
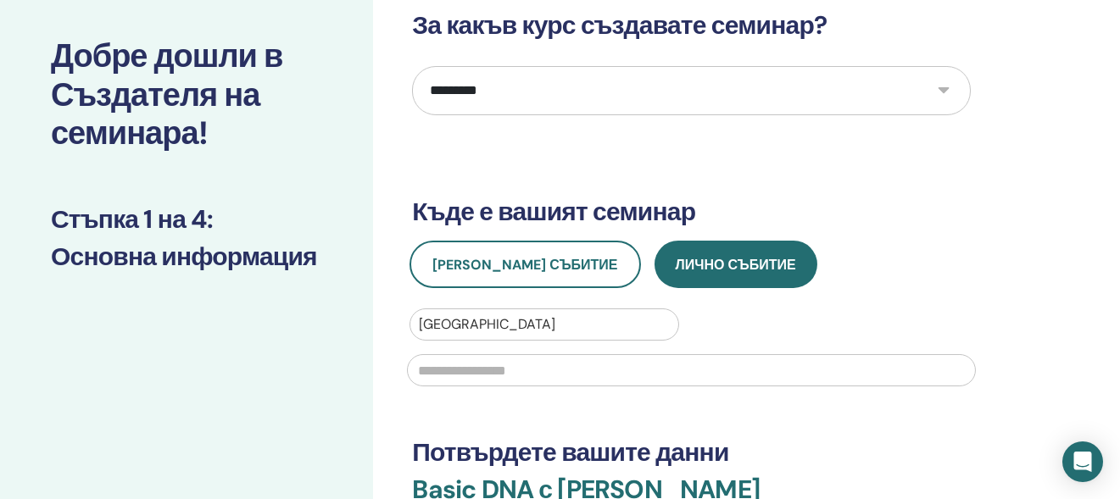
click at [469, 368] on input "text" at bounding box center [691, 370] width 569 height 32
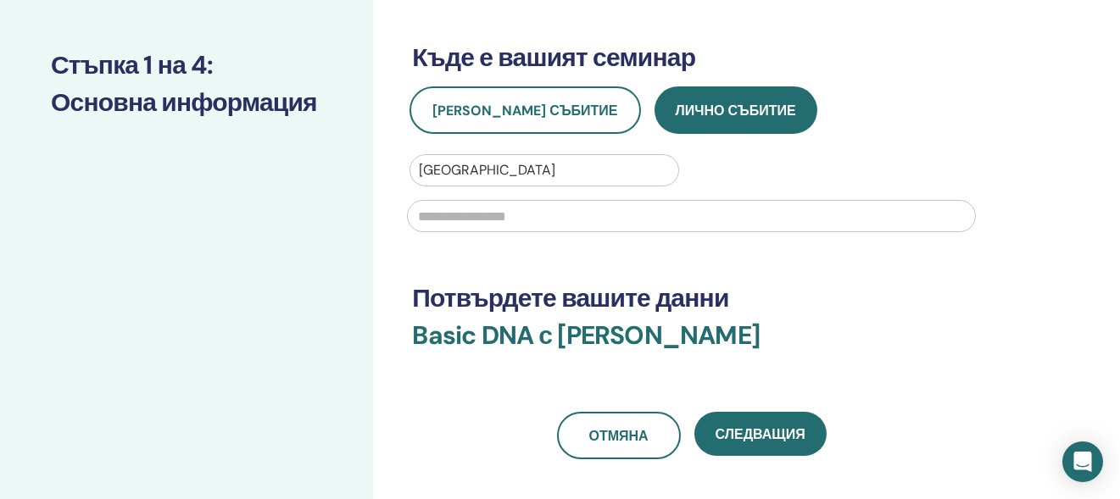
scroll to position [254, 0]
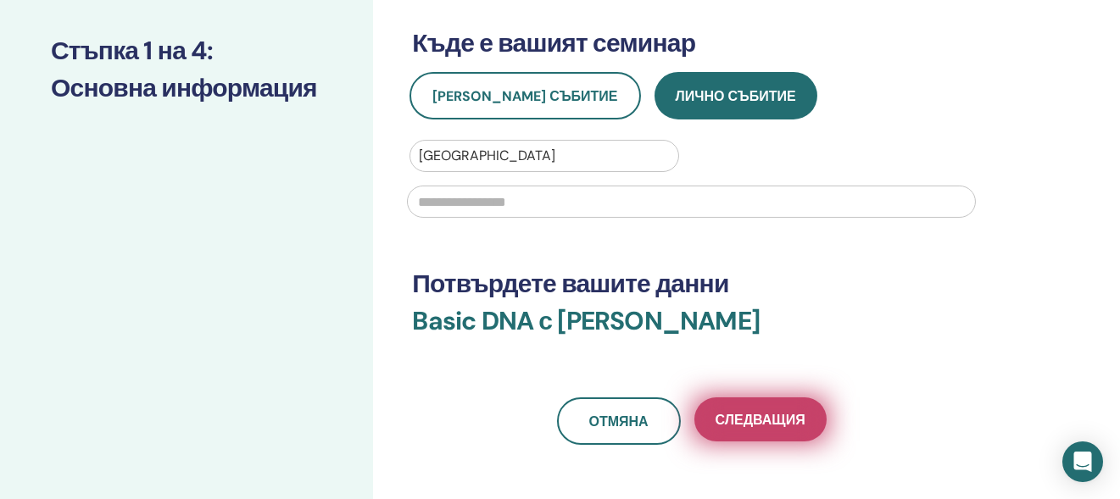
click at [742, 418] on span "Следващия" at bounding box center [761, 420] width 90 height 18
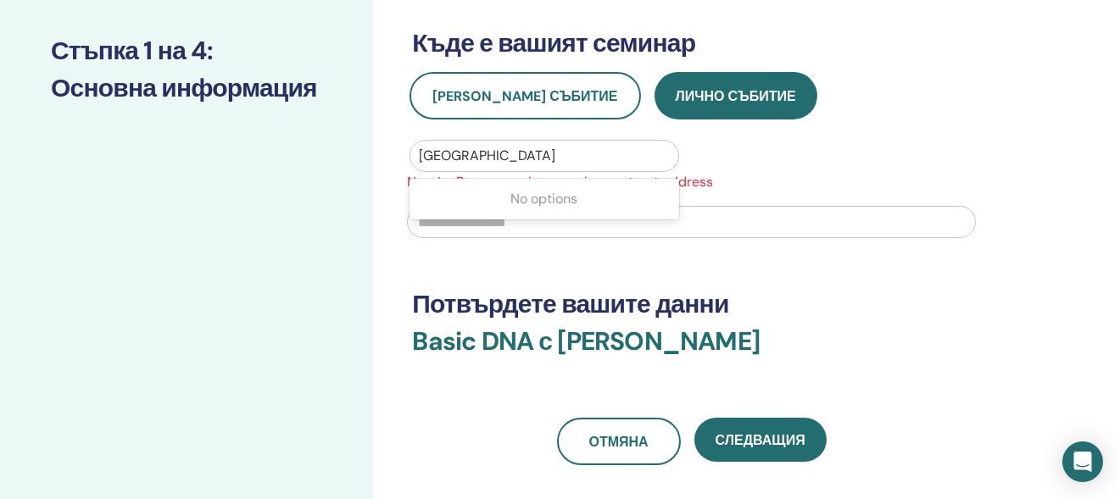
click at [520, 147] on div at bounding box center [544, 156] width 250 height 24
click at [505, 153] on div at bounding box center [544, 156] width 250 height 24
click at [459, 155] on div at bounding box center [544, 156] width 250 height 24
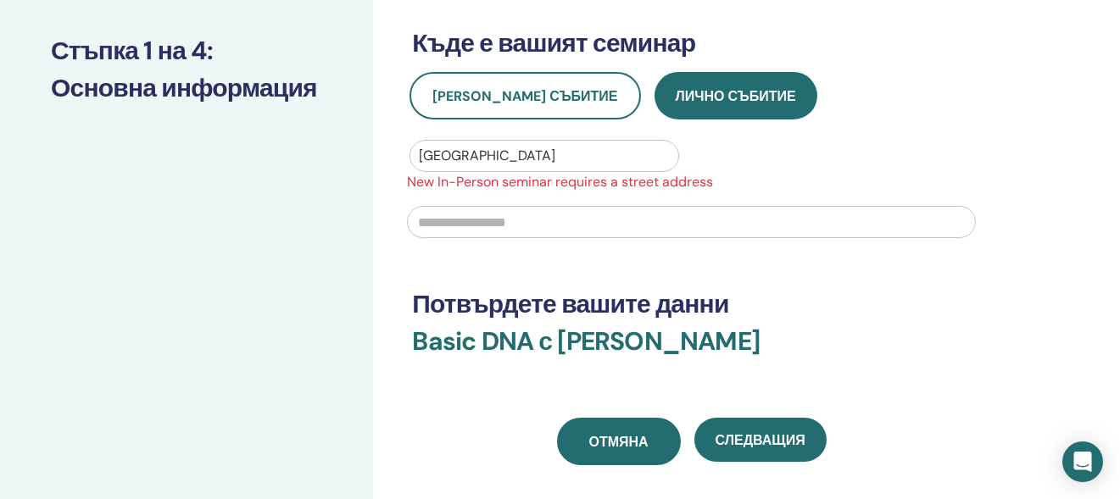
click at [639, 433] on span "Отмяна" at bounding box center [618, 442] width 59 height 18
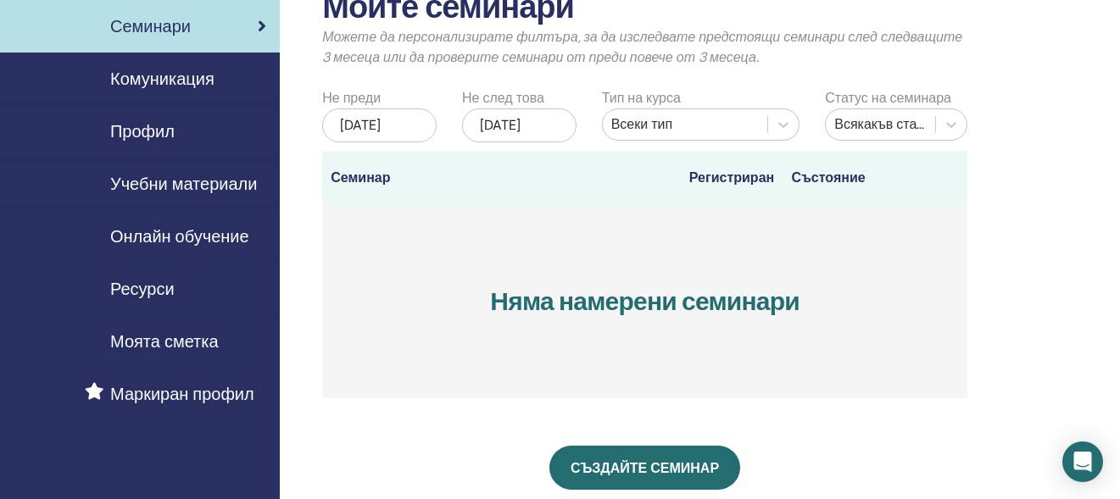
scroll to position [254, 0]
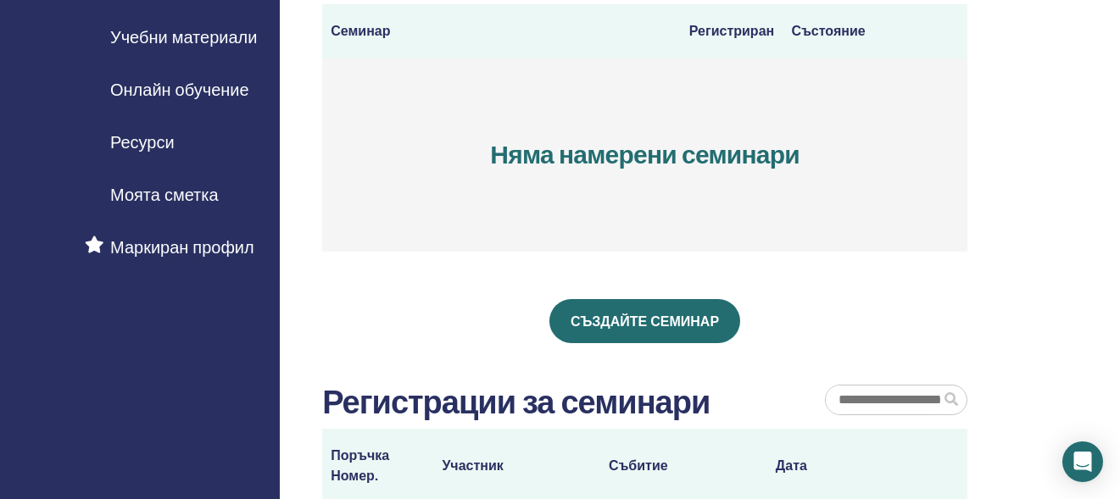
click at [173, 248] on span "Маркиран профил" at bounding box center [182, 247] width 144 height 25
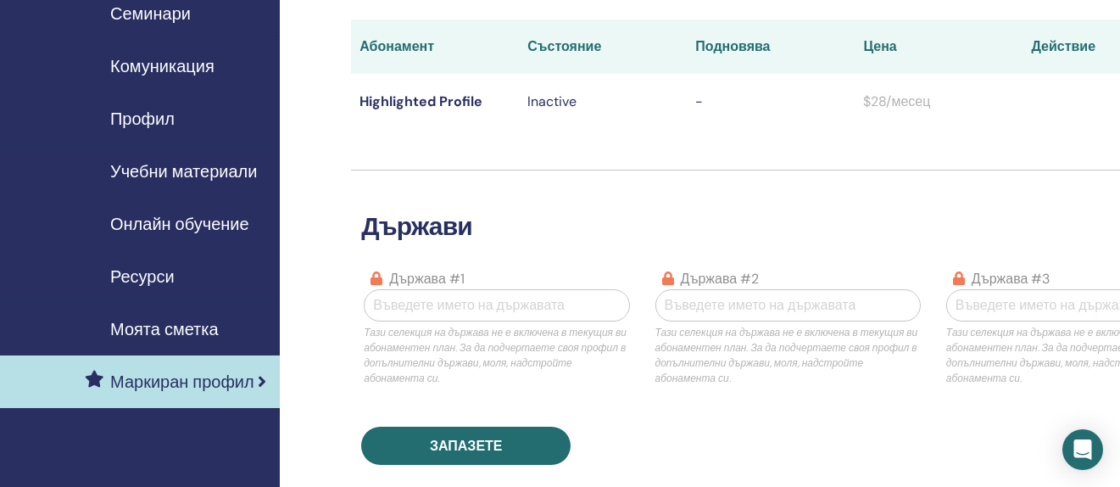
scroll to position [85, 0]
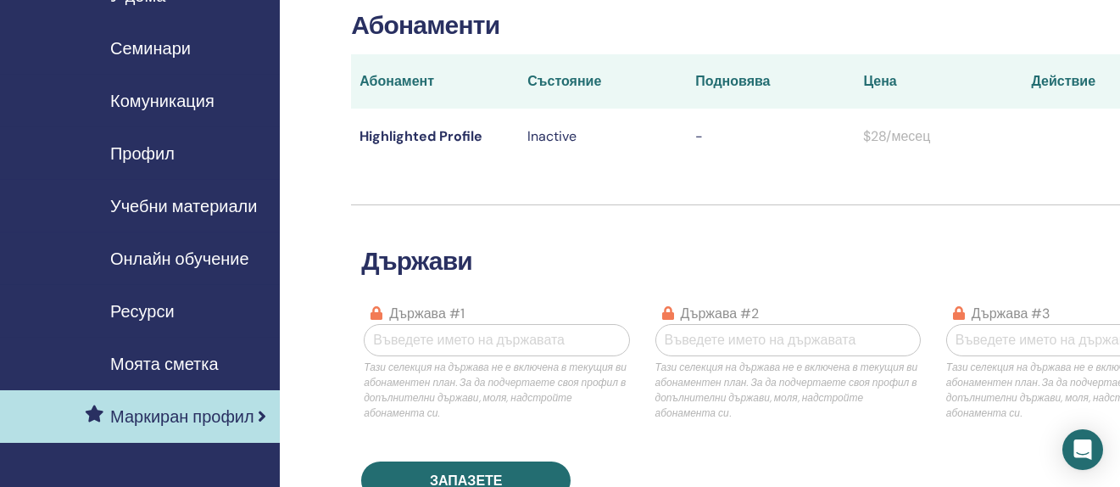
click at [152, 157] on span "Профил" at bounding box center [142, 153] width 64 height 25
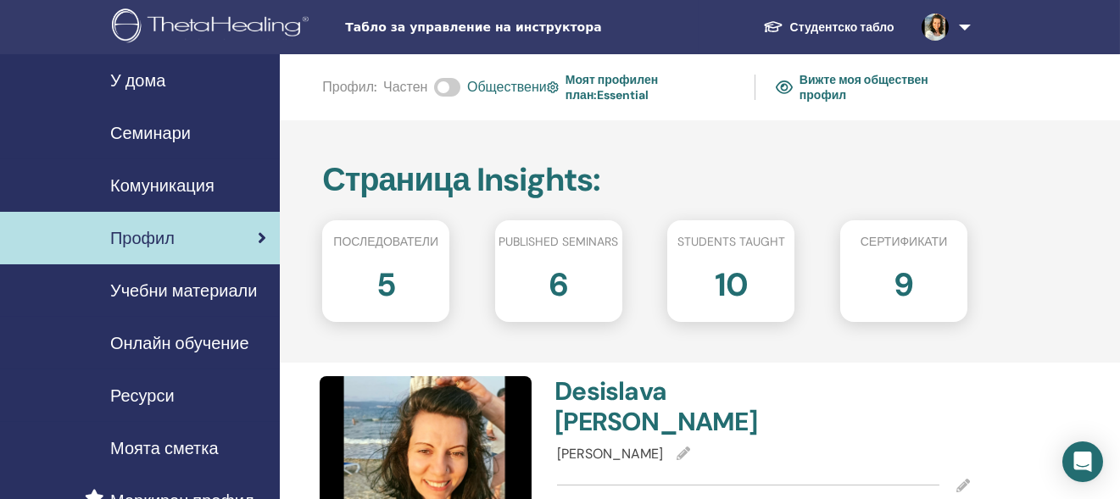
click at [547, 83] on img at bounding box center [553, 87] width 12 height 17
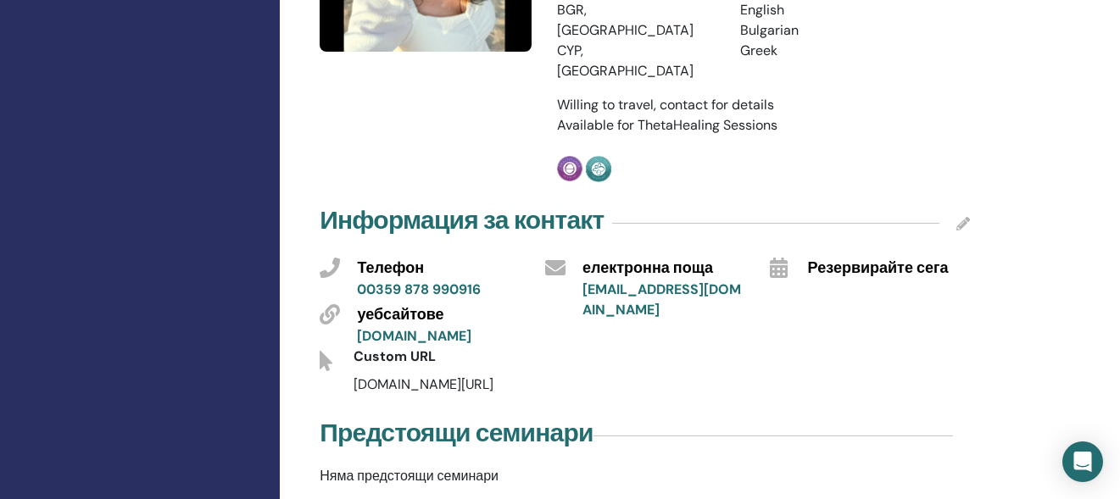
scroll to position [593, 0]
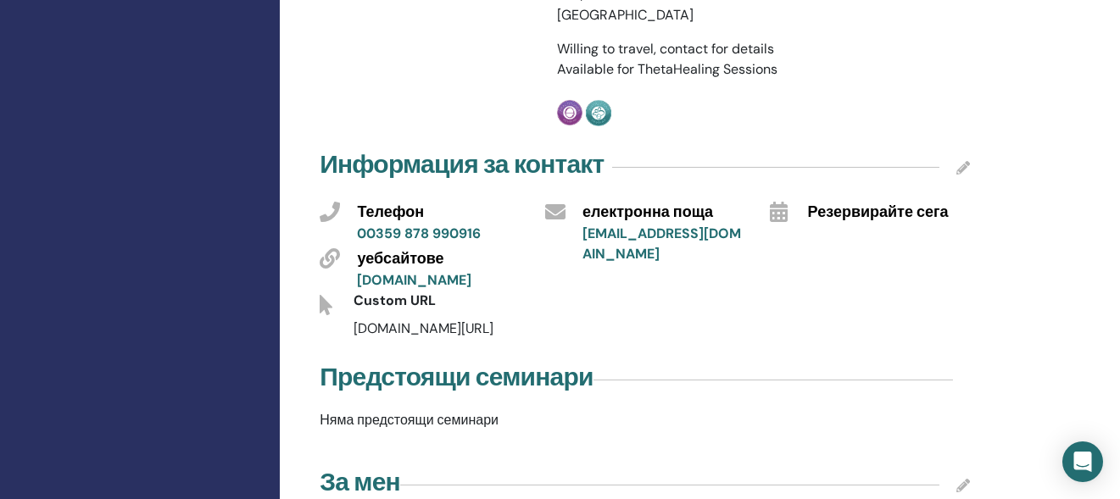
click at [825, 202] on span "Резервирайте сега" at bounding box center [878, 213] width 141 height 22
click at [775, 202] on icon at bounding box center [779, 212] width 18 height 20
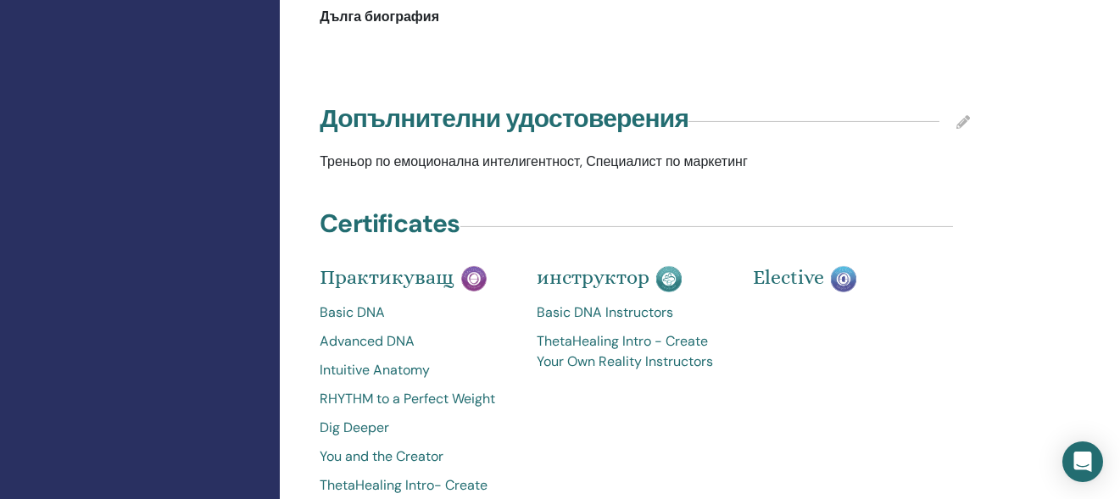
scroll to position [1696, 0]
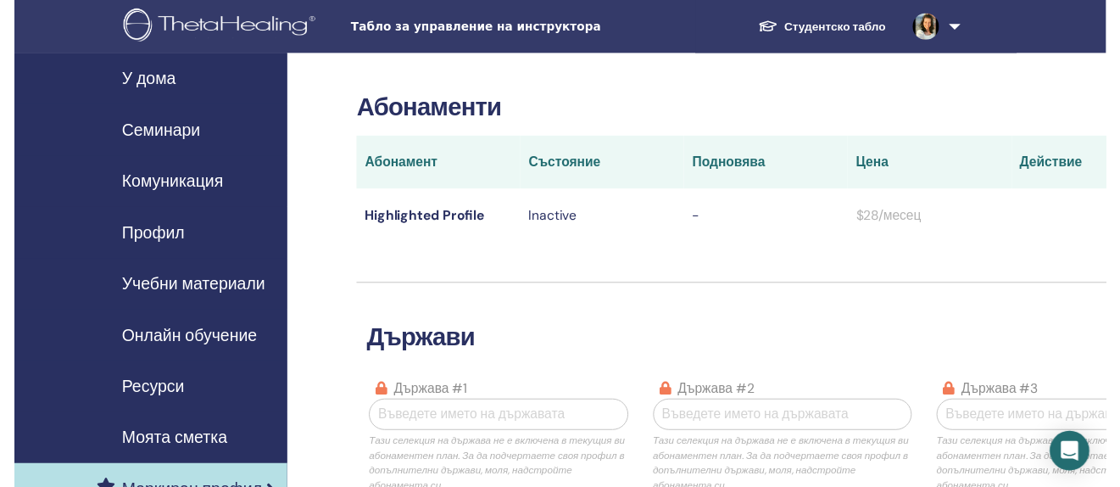
scroll to position [83, 0]
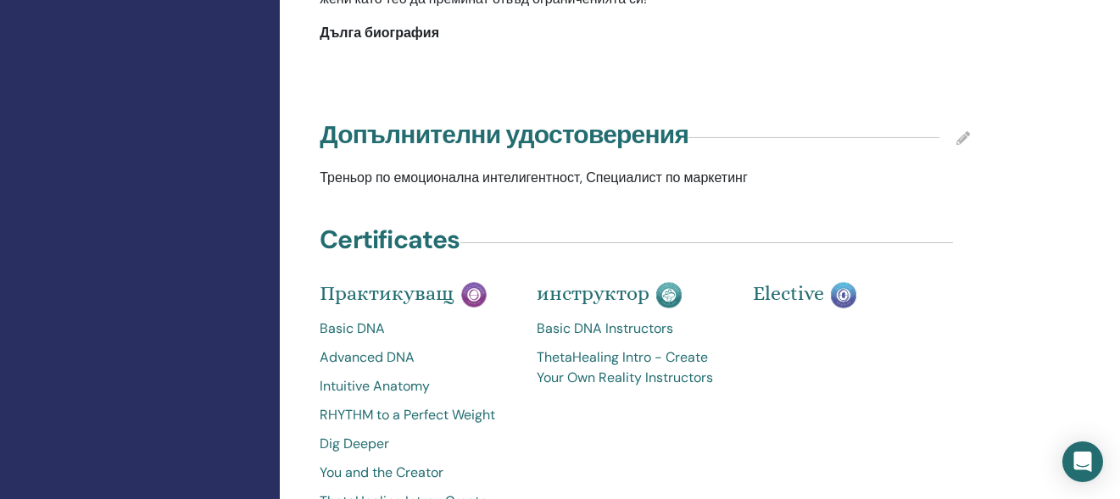
scroll to position [1691, 0]
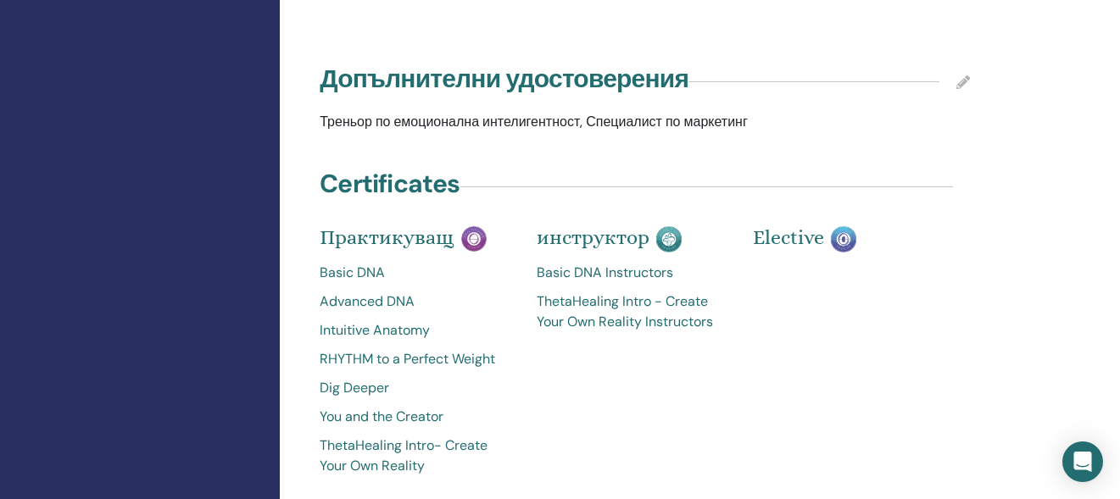
click at [957, 86] on icon at bounding box center [963, 82] width 14 height 14
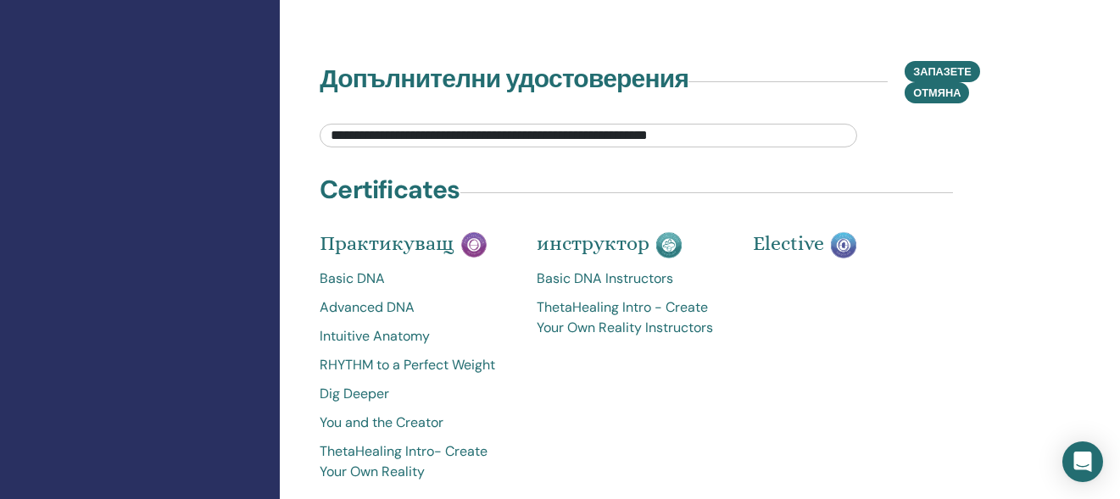
click at [766, 140] on input "**********" at bounding box center [589, 136] width 538 height 24
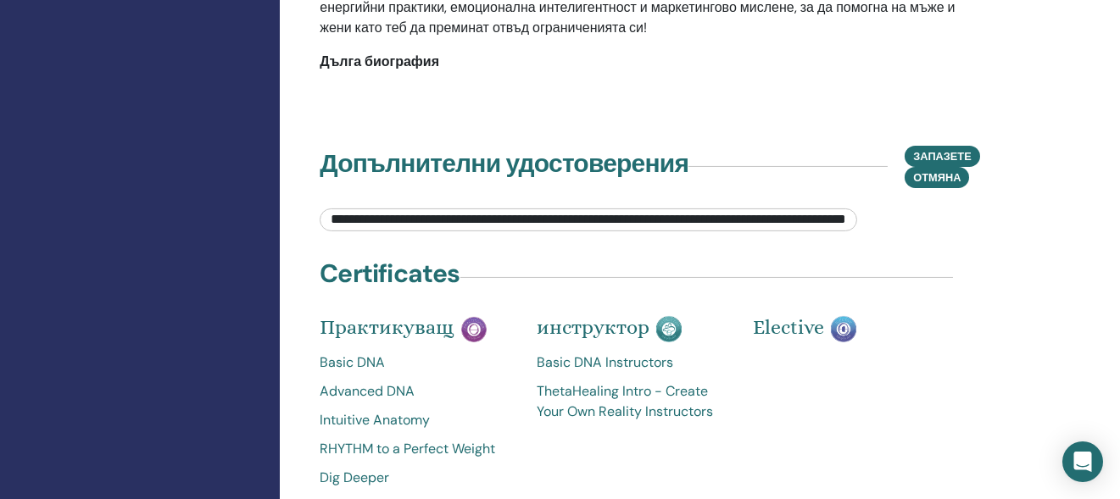
scroll to position [0, 0]
drag, startPoint x: 765, startPoint y: 220, endPoint x: 599, endPoint y: 210, distance: 165.6
click at [599, 210] on input "**********" at bounding box center [589, 220] width 538 height 23
paste input "**********"
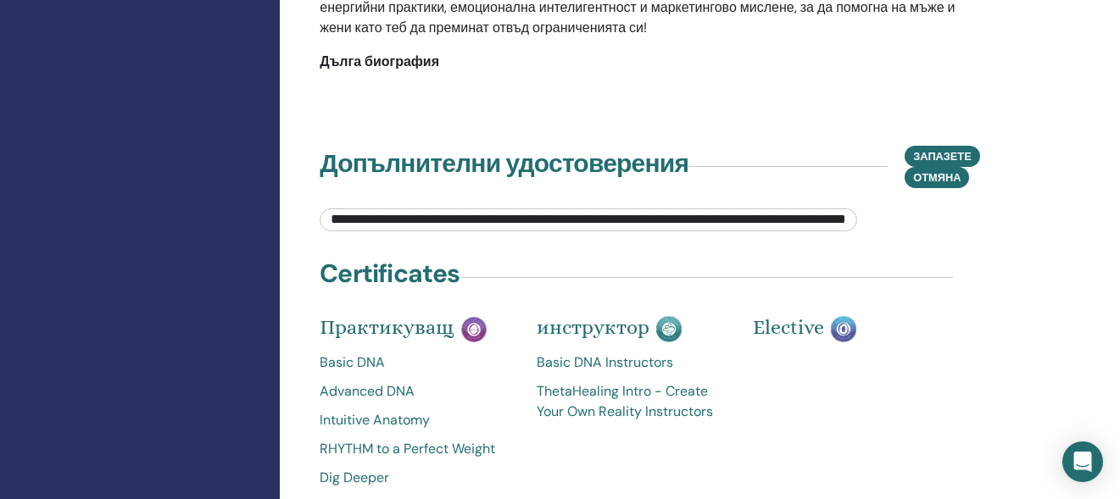
scroll to position [0, 190]
click at [680, 217] on input "**********" at bounding box center [589, 220] width 538 height 23
type input "**********"
click at [948, 148] on span "Запазете" at bounding box center [942, 157] width 58 height 18
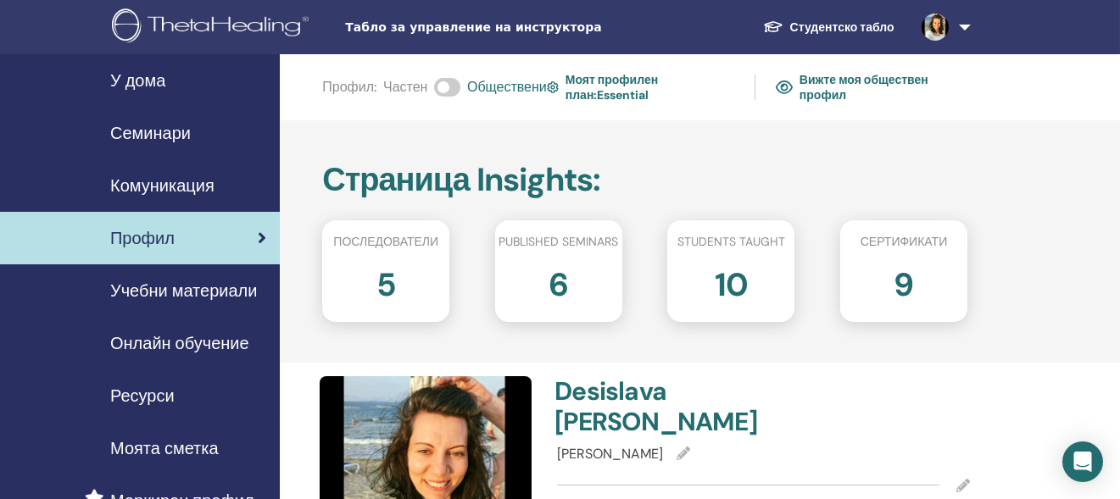
click at [185, 26] on img at bounding box center [213, 27] width 203 height 38
